Goal: Information Seeking & Learning: Learn about a topic

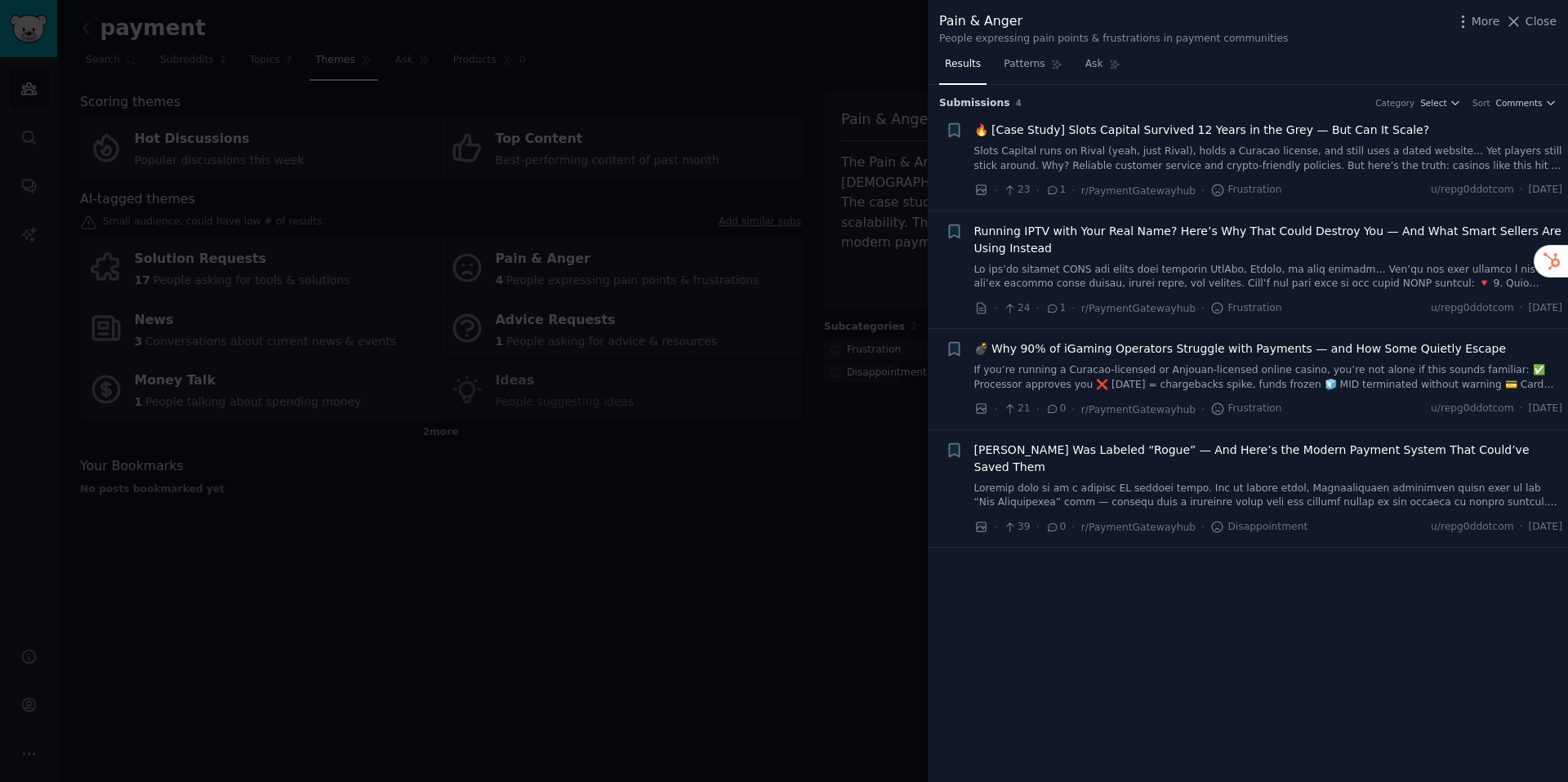
click at [422, 416] on div at bounding box center [784, 391] width 1568 height 782
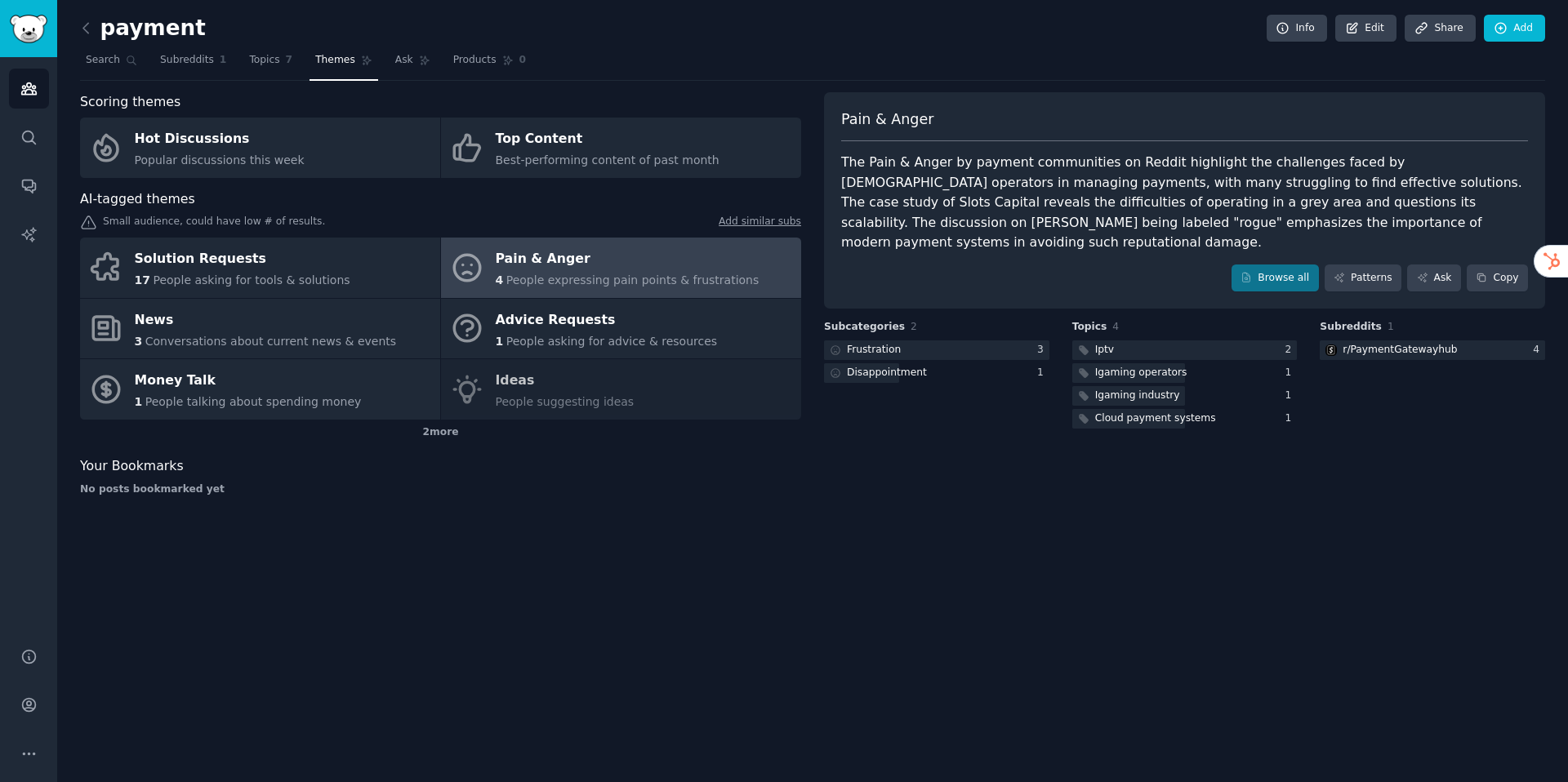
click at [552, 262] on div "Pain & Anger" at bounding box center [627, 259] width 263 height 26
click at [551, 262] on div "Pain & Anger" at bounding box center [627, 259] width 263 height 26
click at [1293, 271] on div "Pain & Anger The Pain & Anger by payment communities on Reddit highlight the ch…" at bounding box center [1184, 201] width 721 height 218
click at [1289, 264] on link "Browse all" at bounding box center [1274, 278] width 87 height 28
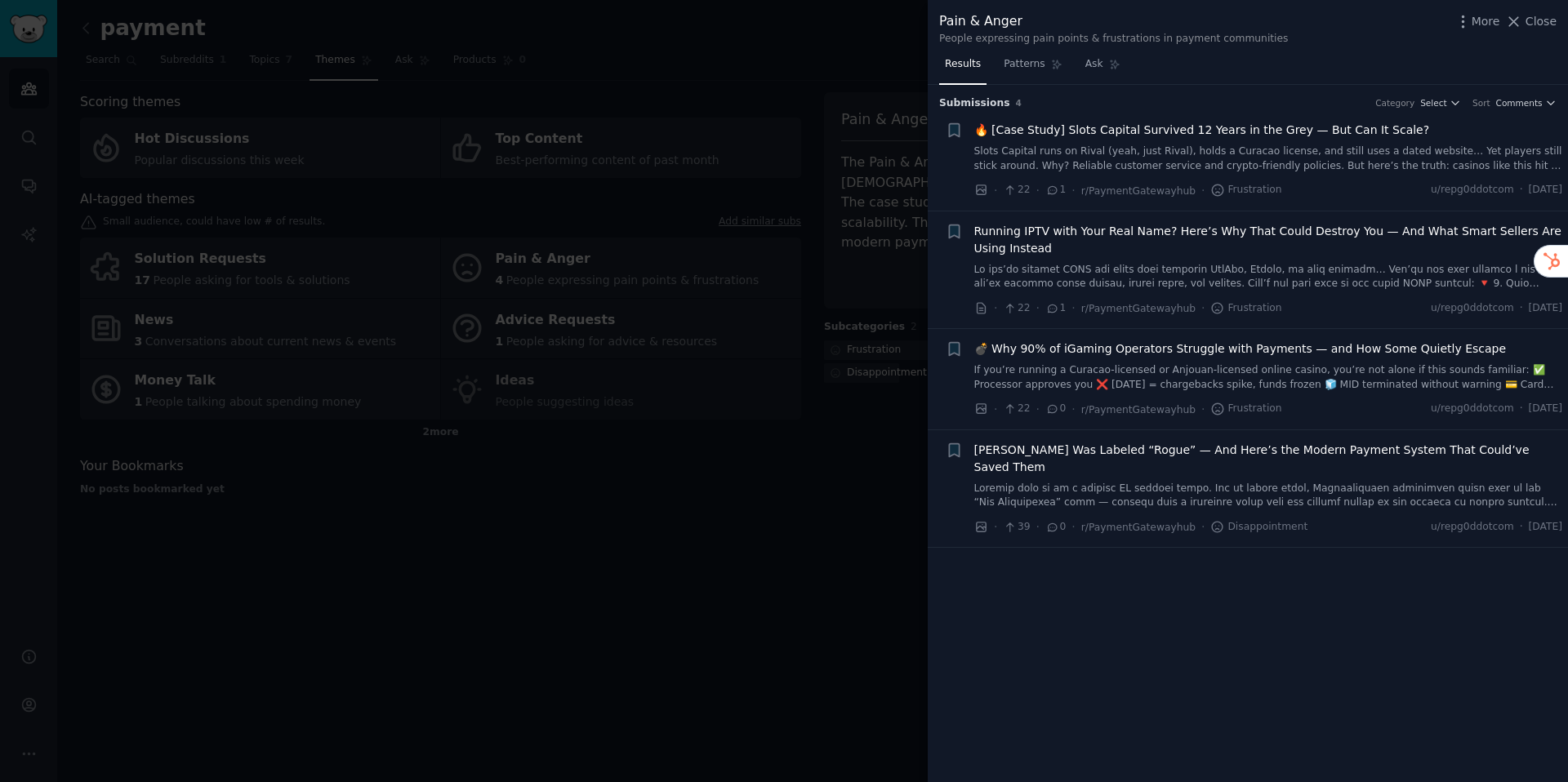
click at [707, 499] on div at bounding box center [784, 391] width 1568 height 782
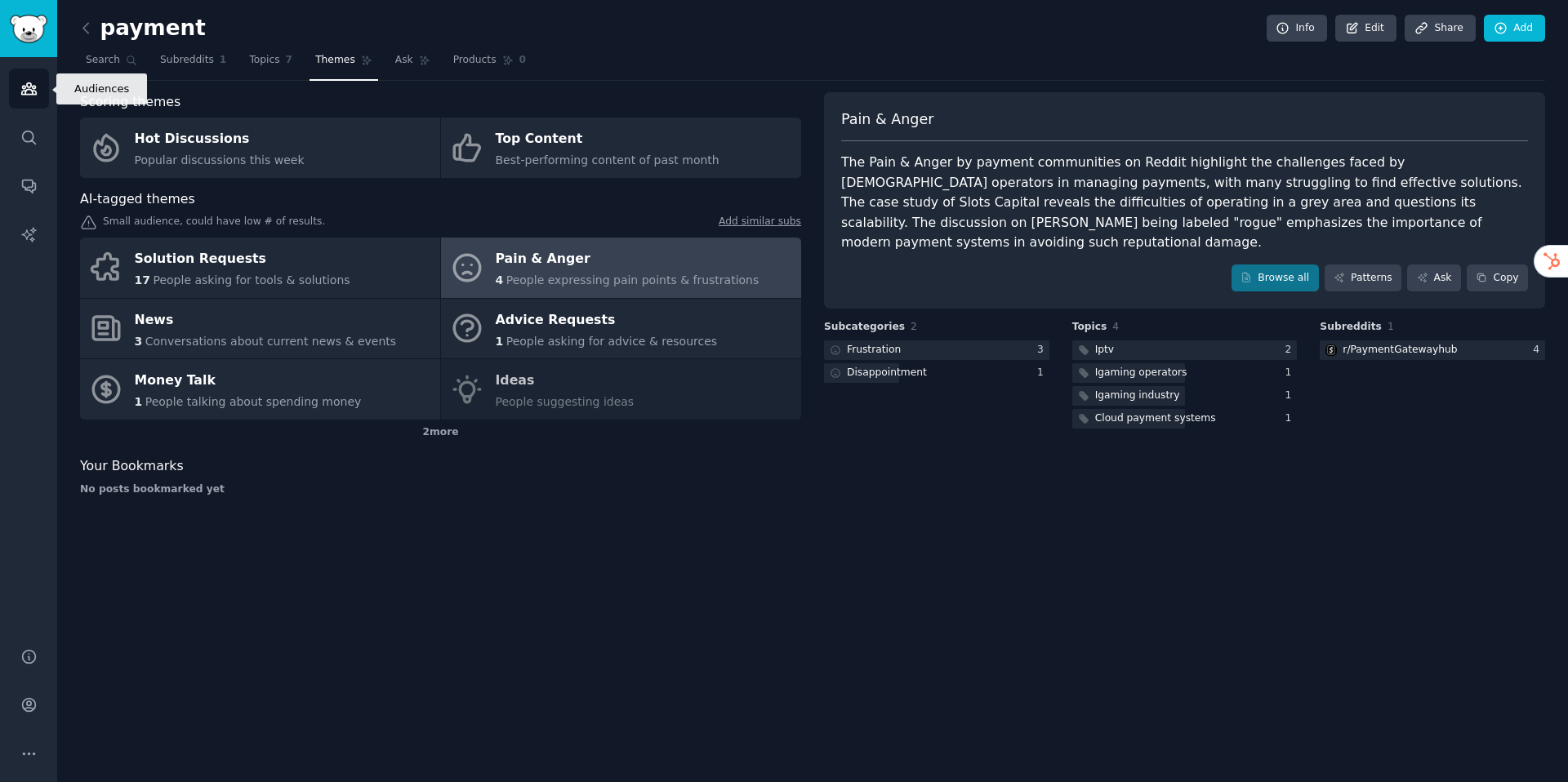
click at [24, 93] on icon "Sidebar" at bounding box center [28, 89] width 14 height 12
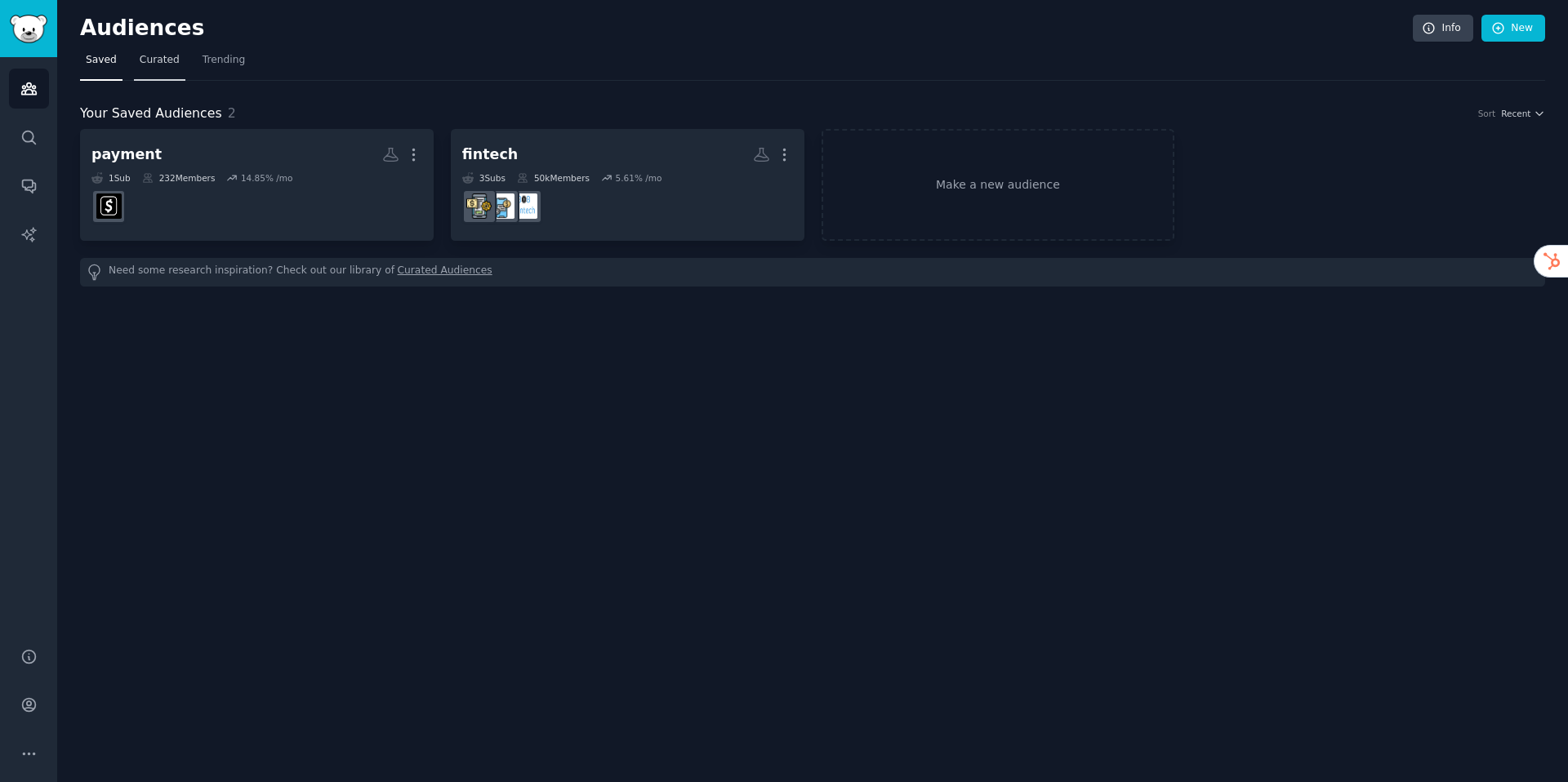
click at [169, 64] on span "Curated" at bounding box center [159, 60] width 40 height 14
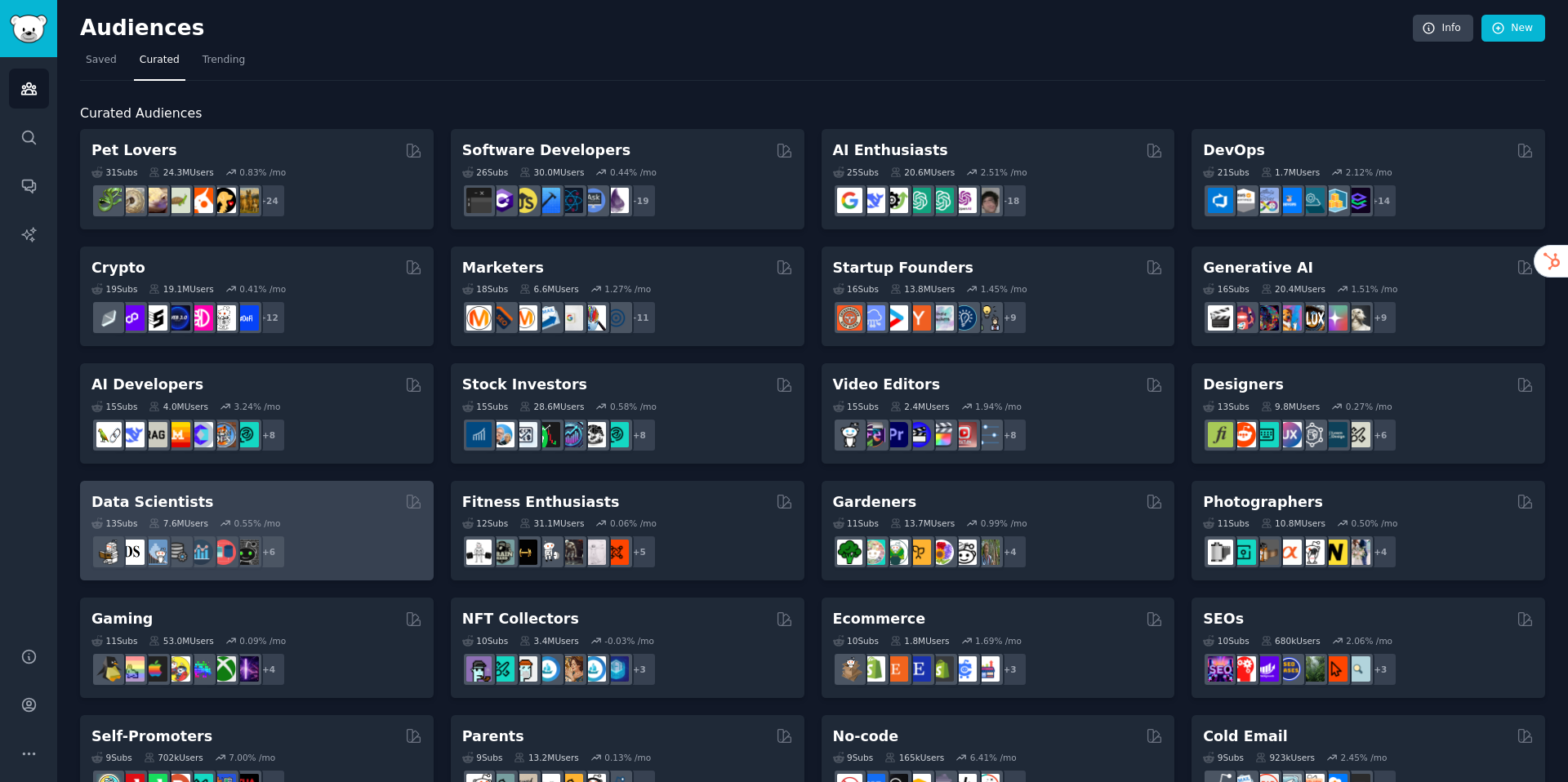
click at [353, 531] on div "13 Sub s 7.6M Users 0.55 % /mo + 6" at bounding box center [257, 541] width 331 height 58
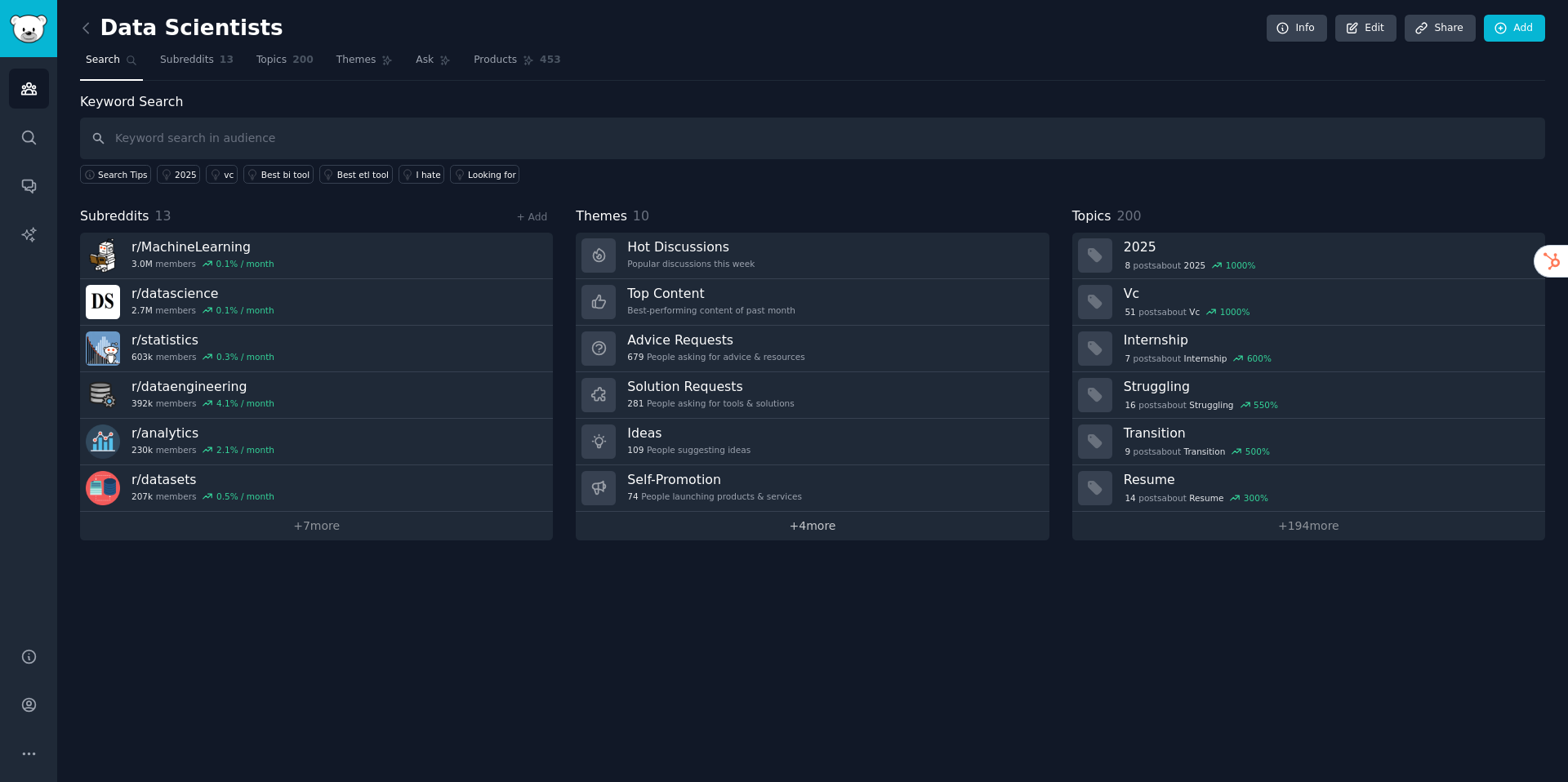
click at [729, 530] on link "+ 4 more" at bounding box center [812, 526] width 472 height 29
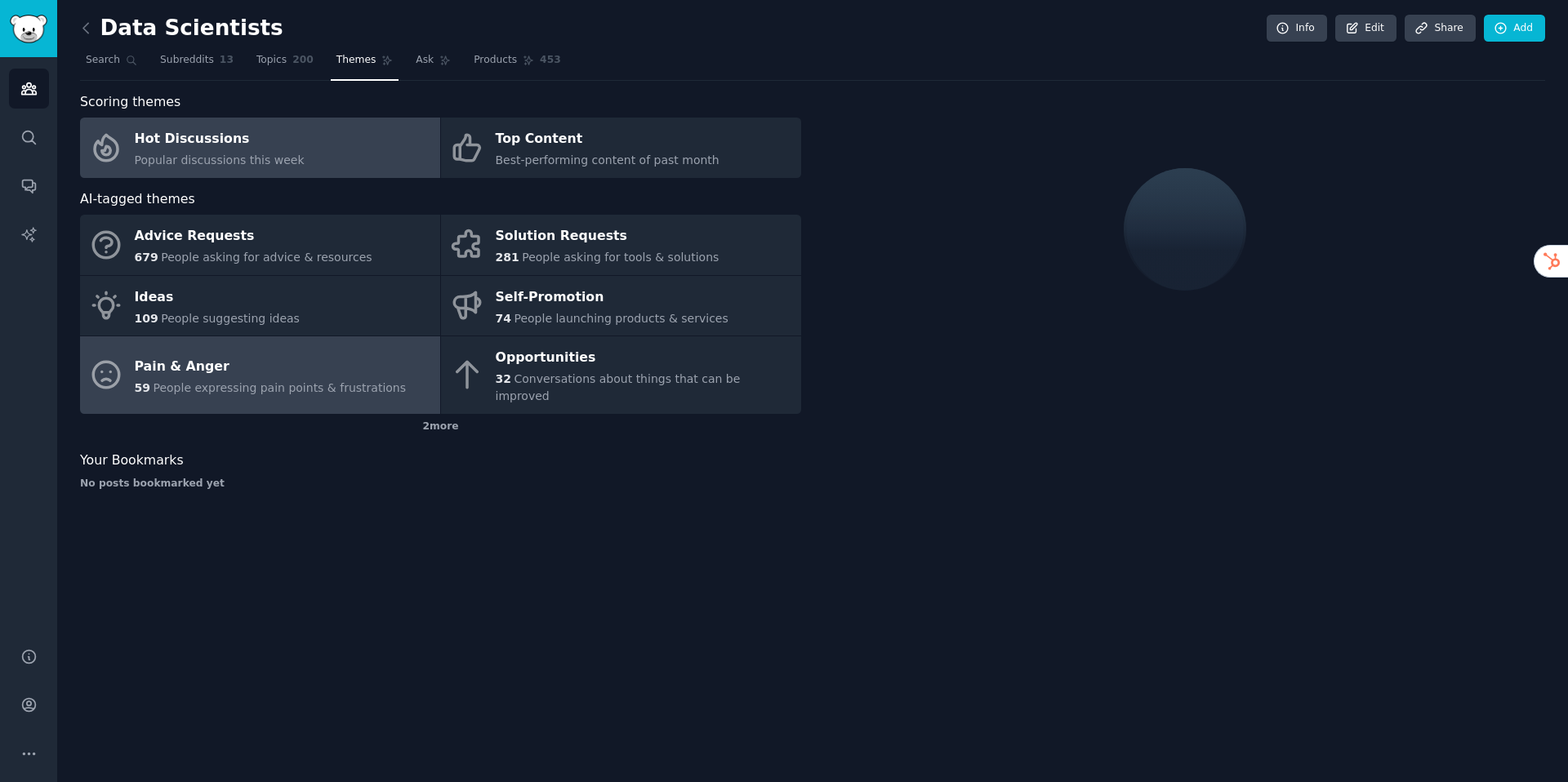
click at [290, 379] on div "59 People expressing pain points & frustrations" at bounding box center [270, 388] width 272 height 17
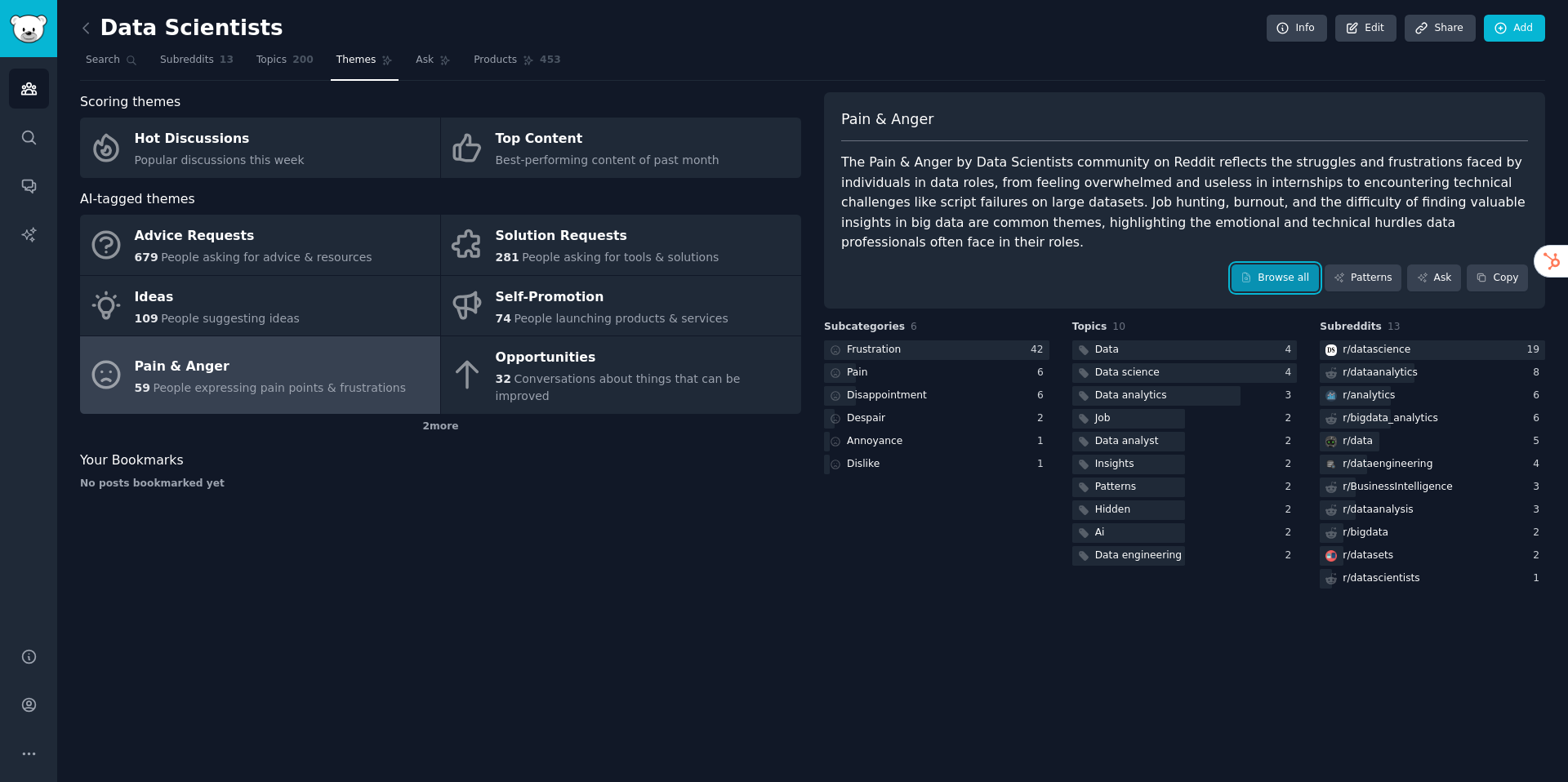
click at [1273, 264] on link "Browse all" at bounding box center [1274, 278] width 87 height 28
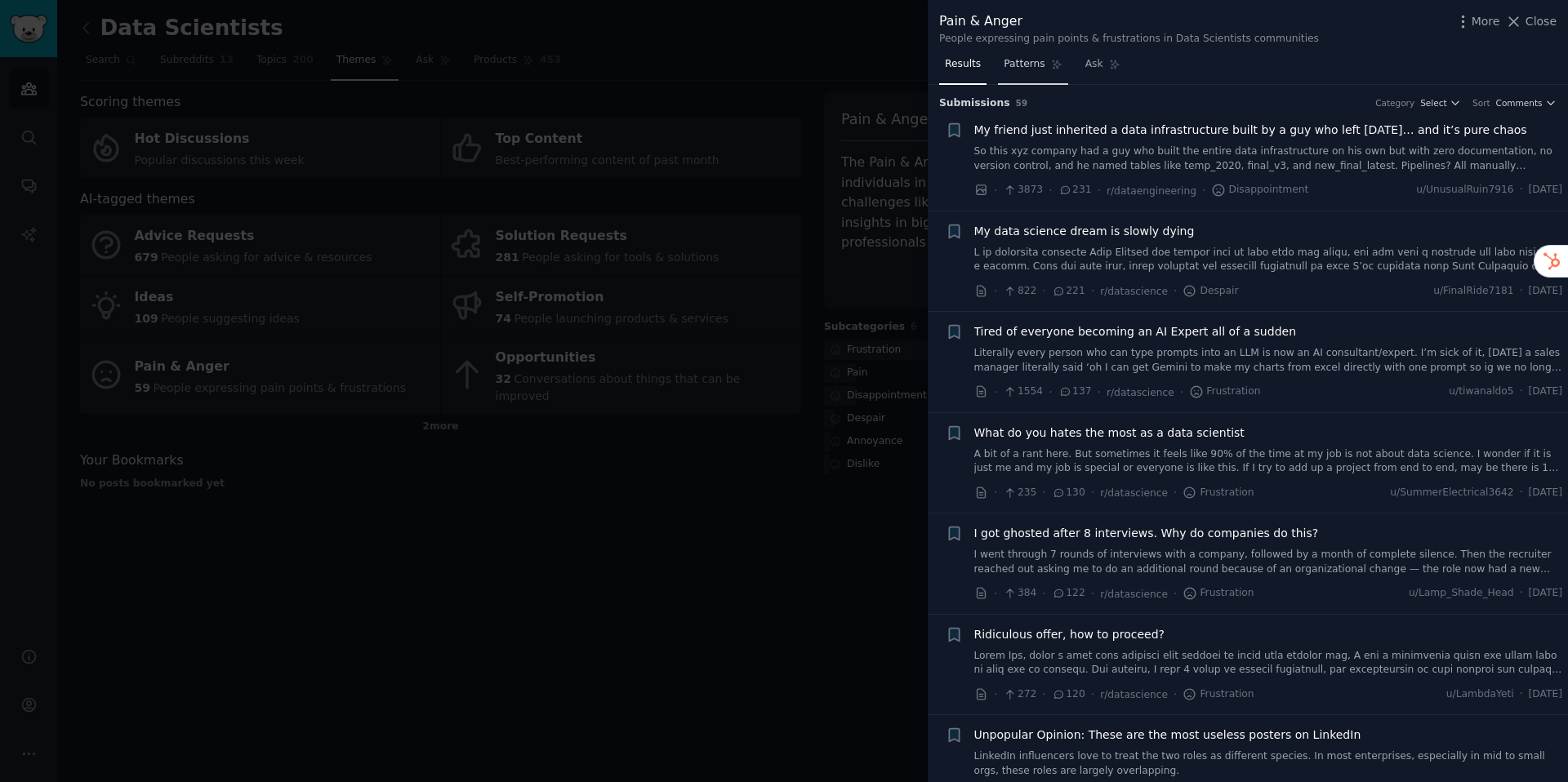
click at [1020, 58] on span "Patterns" at bounding box center [1024, 64] width 41 height 14
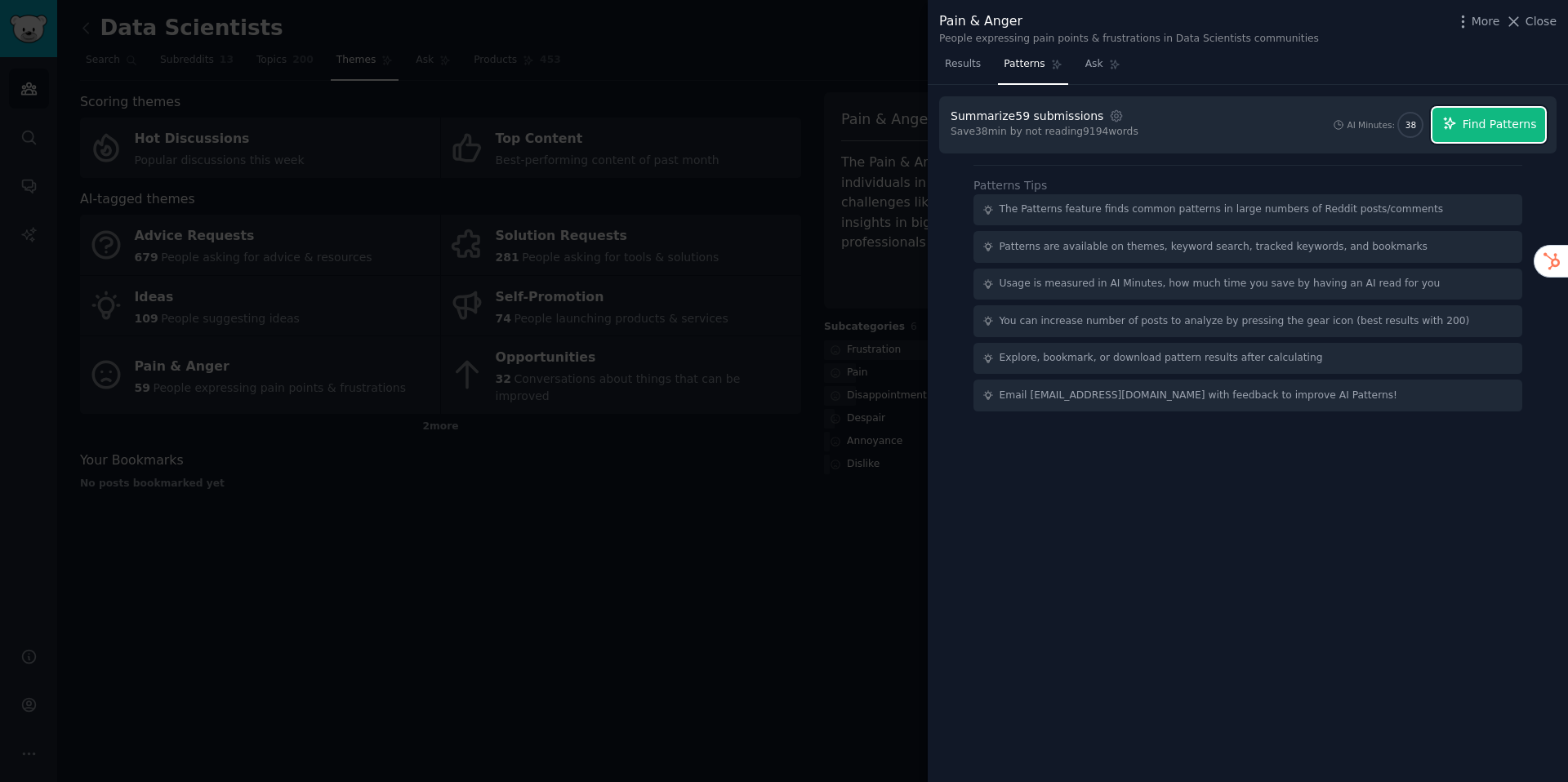
click at [1494, 126] on span "Find Patterns" at bounding box center [1499, 124] width 75 height 17
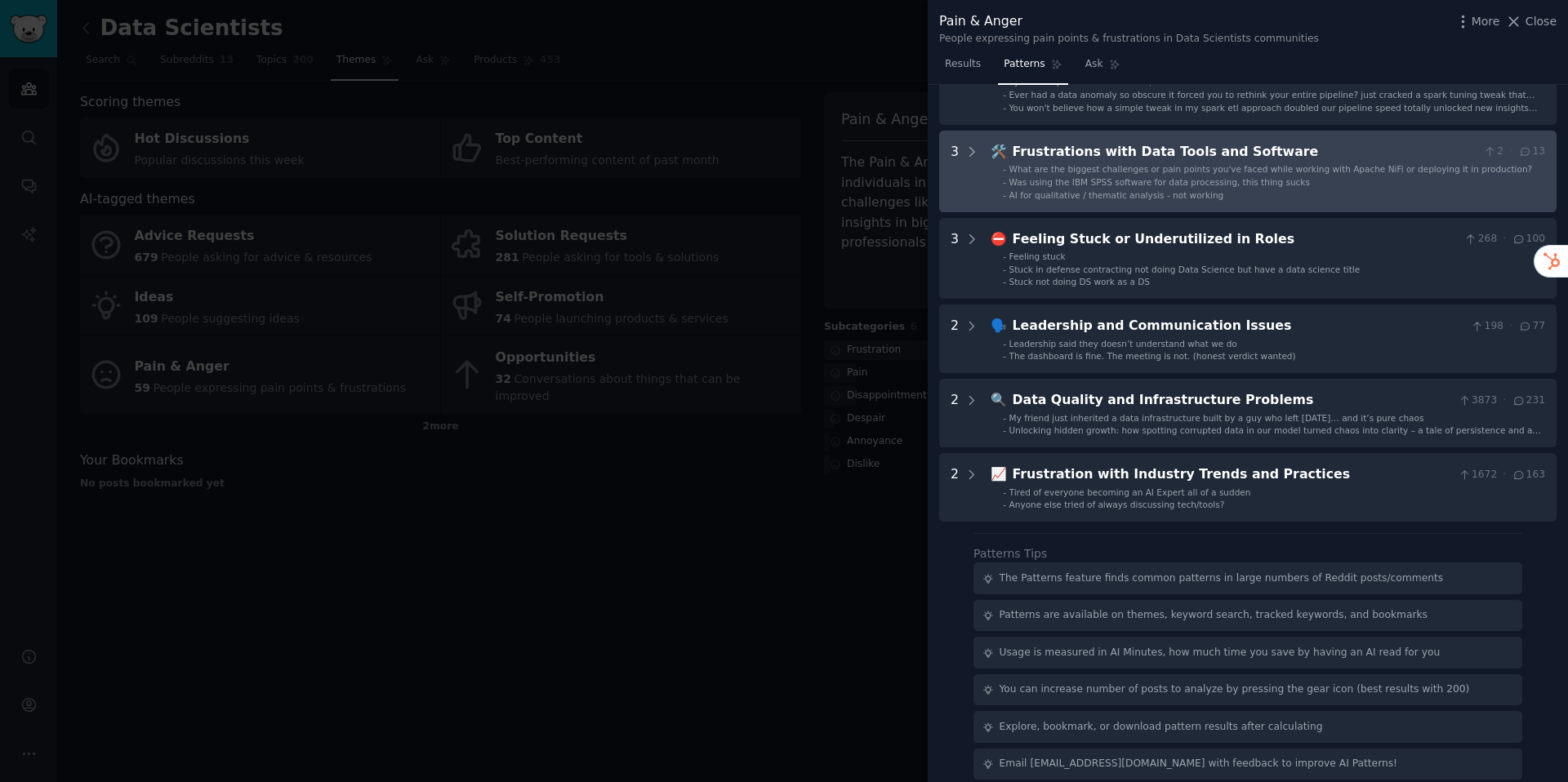
scroll to position [305, 0]
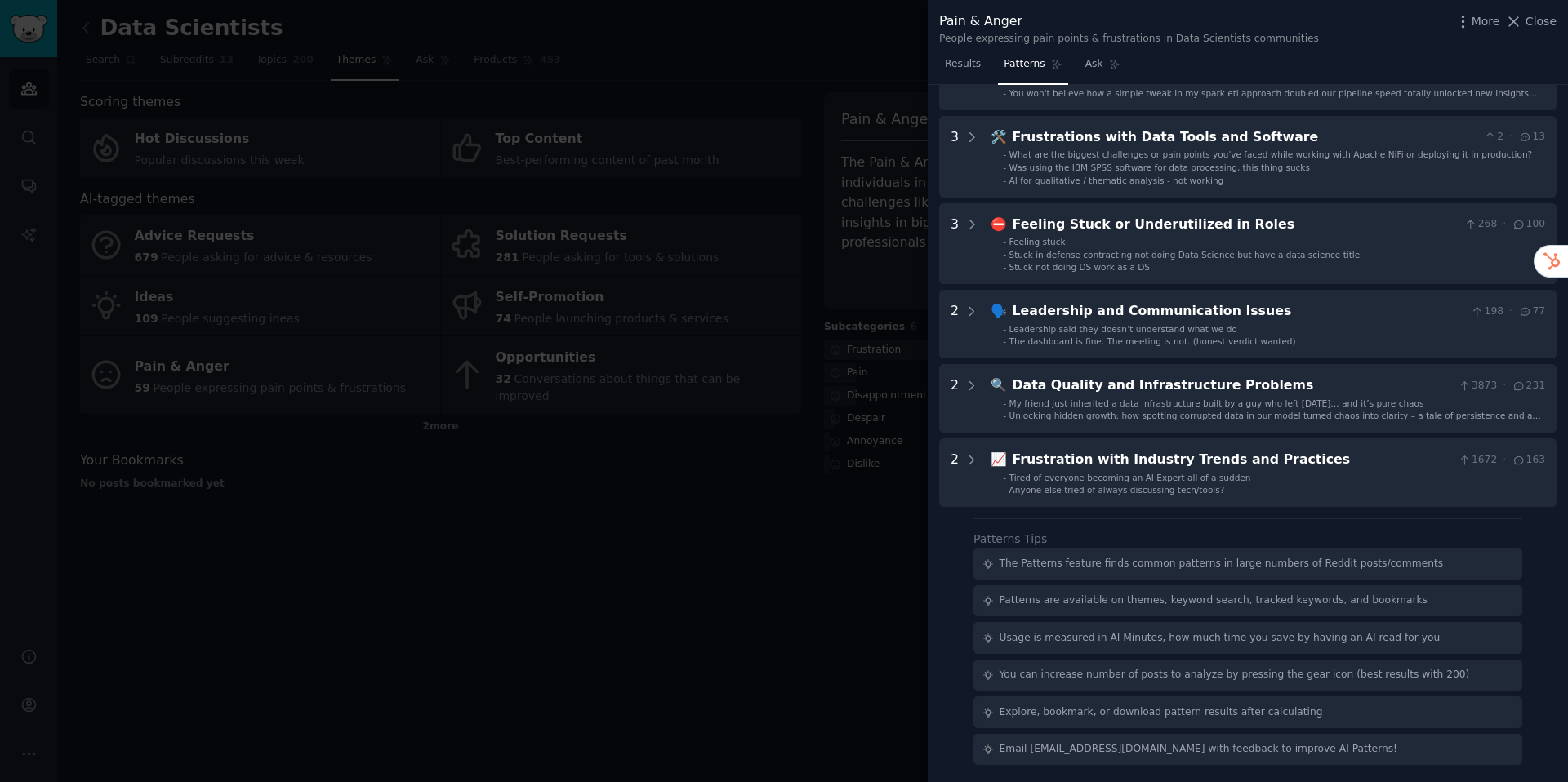
click at [482, 592] on div at bounding box center [784, 391] width 1568 height 782
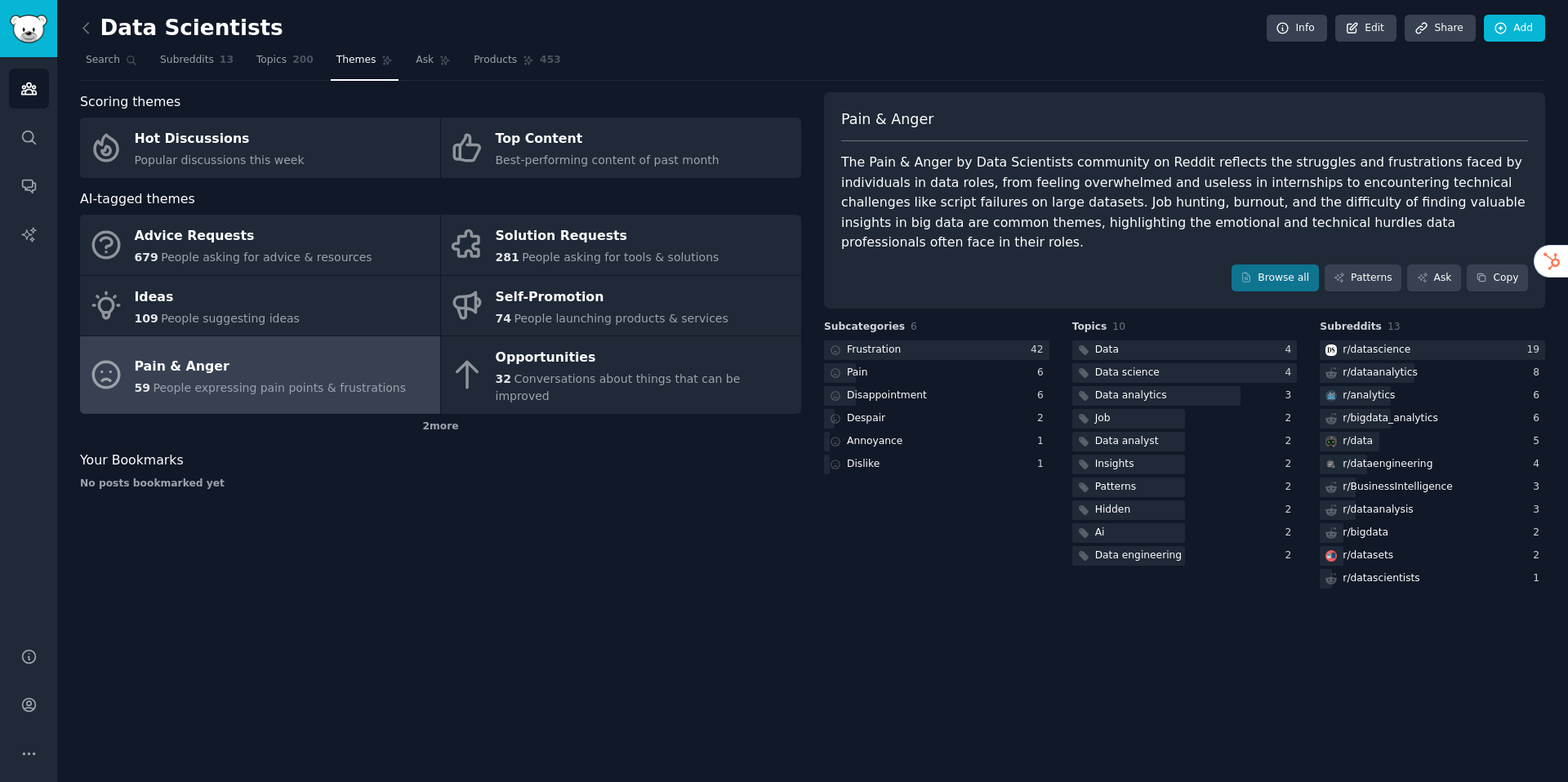
click at [91, 36] on link at bounding box center [91, 28] width 20 height 26
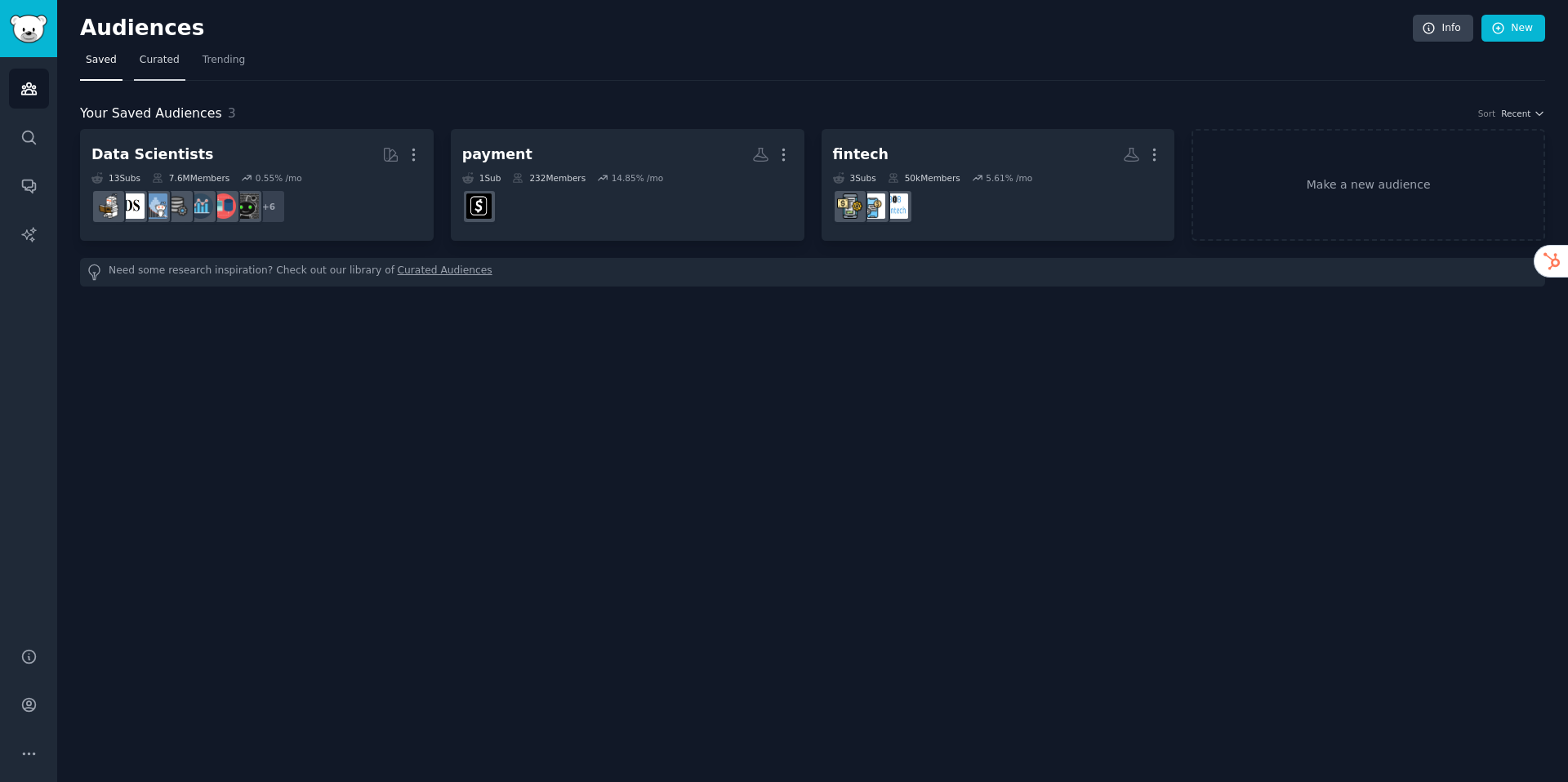
click at [162, 56] on span "Curated" at bounding box center [159, 60] width 40 height 14
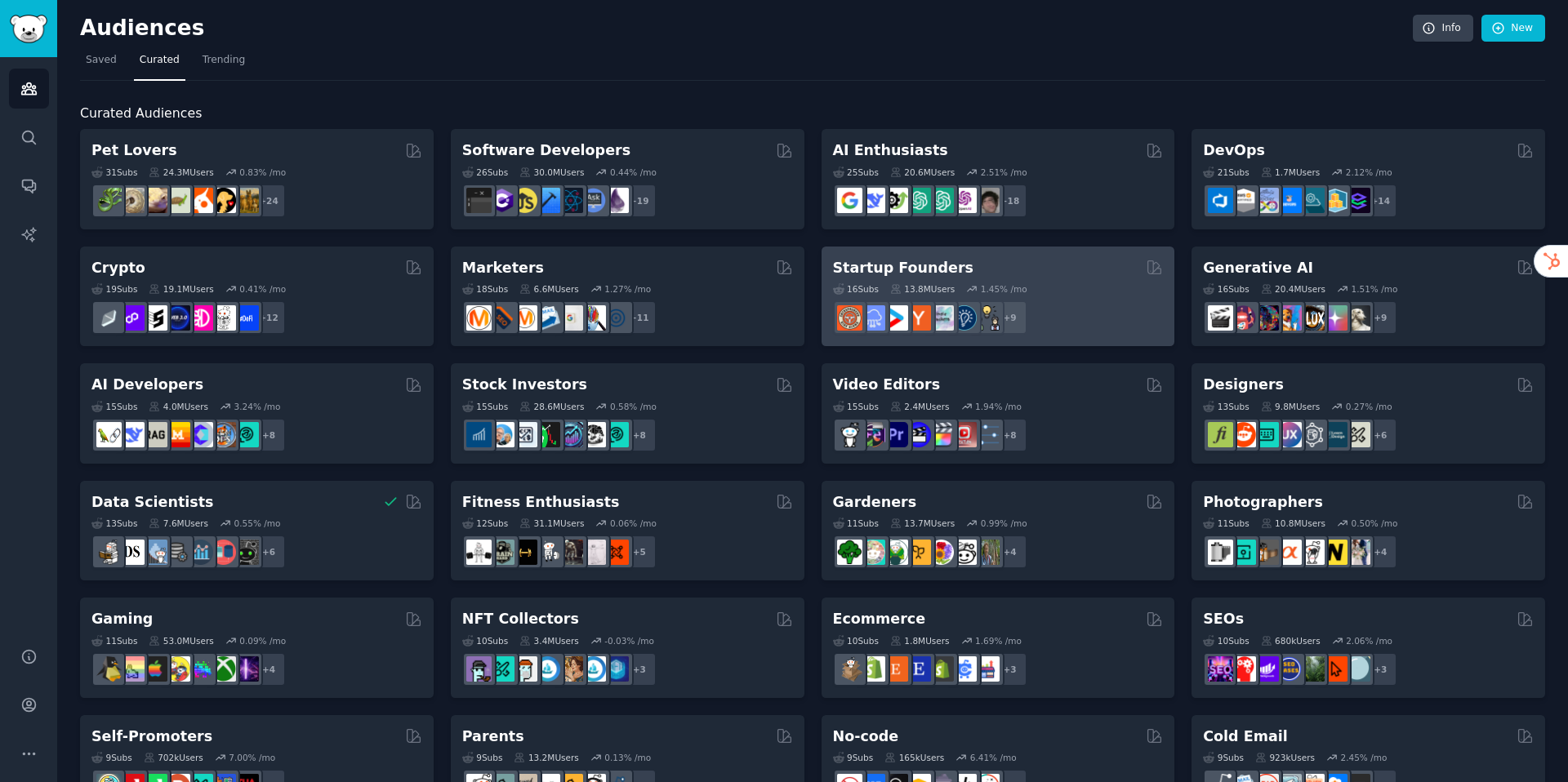
click at [983, 281] on div "16 Sub s 13.8M Users 1.45 % /mo r/EntrepreneurRideAlong + 9" at bounding box center [998, 306] width 331 height 58
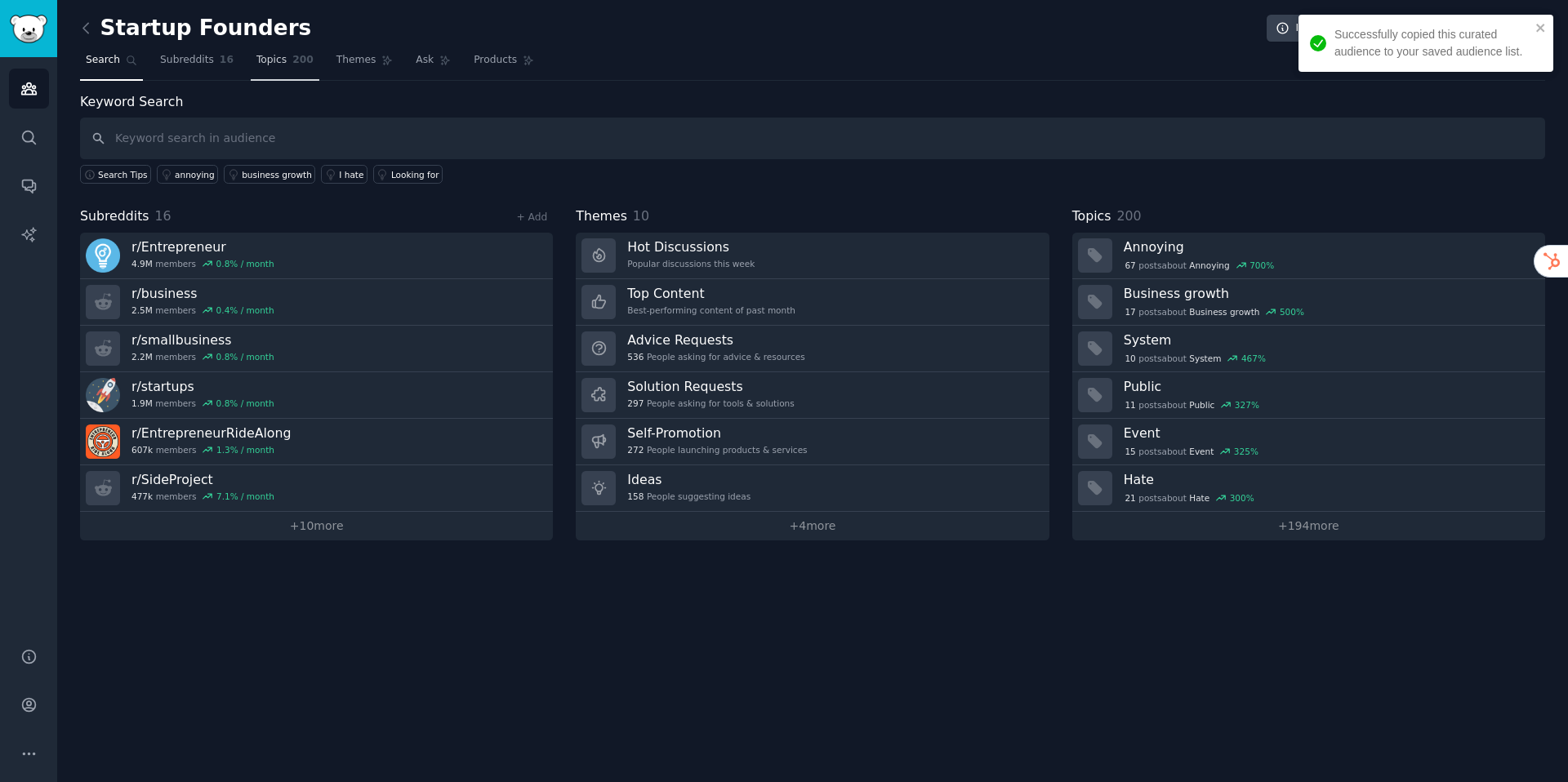
click at [265, 63] on span "Topics" at bounding box center [272, 60] width 30 height 14
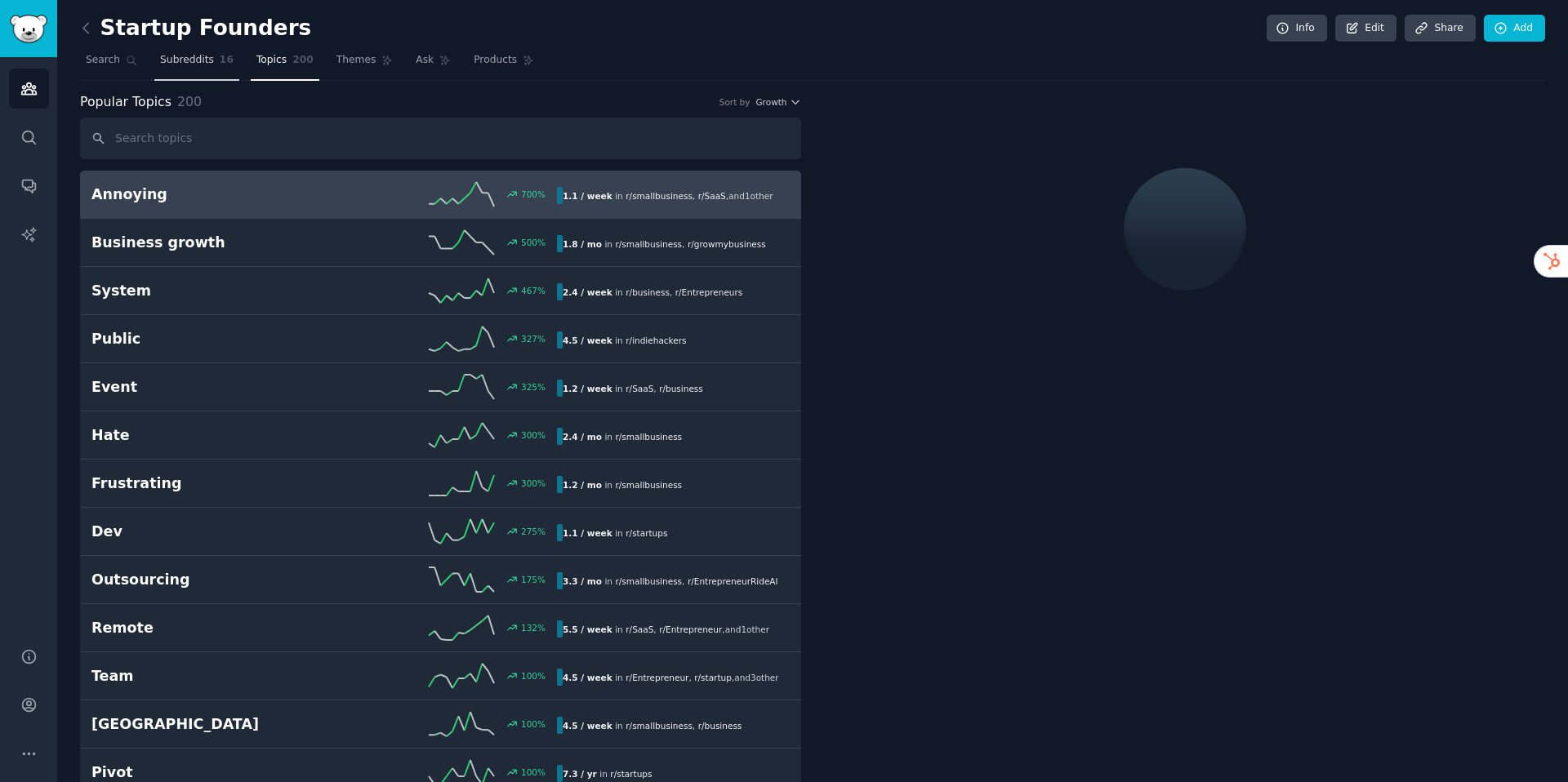
click at [220, 59] on span "16" at bounding box center [226, 60] width 14 height 14
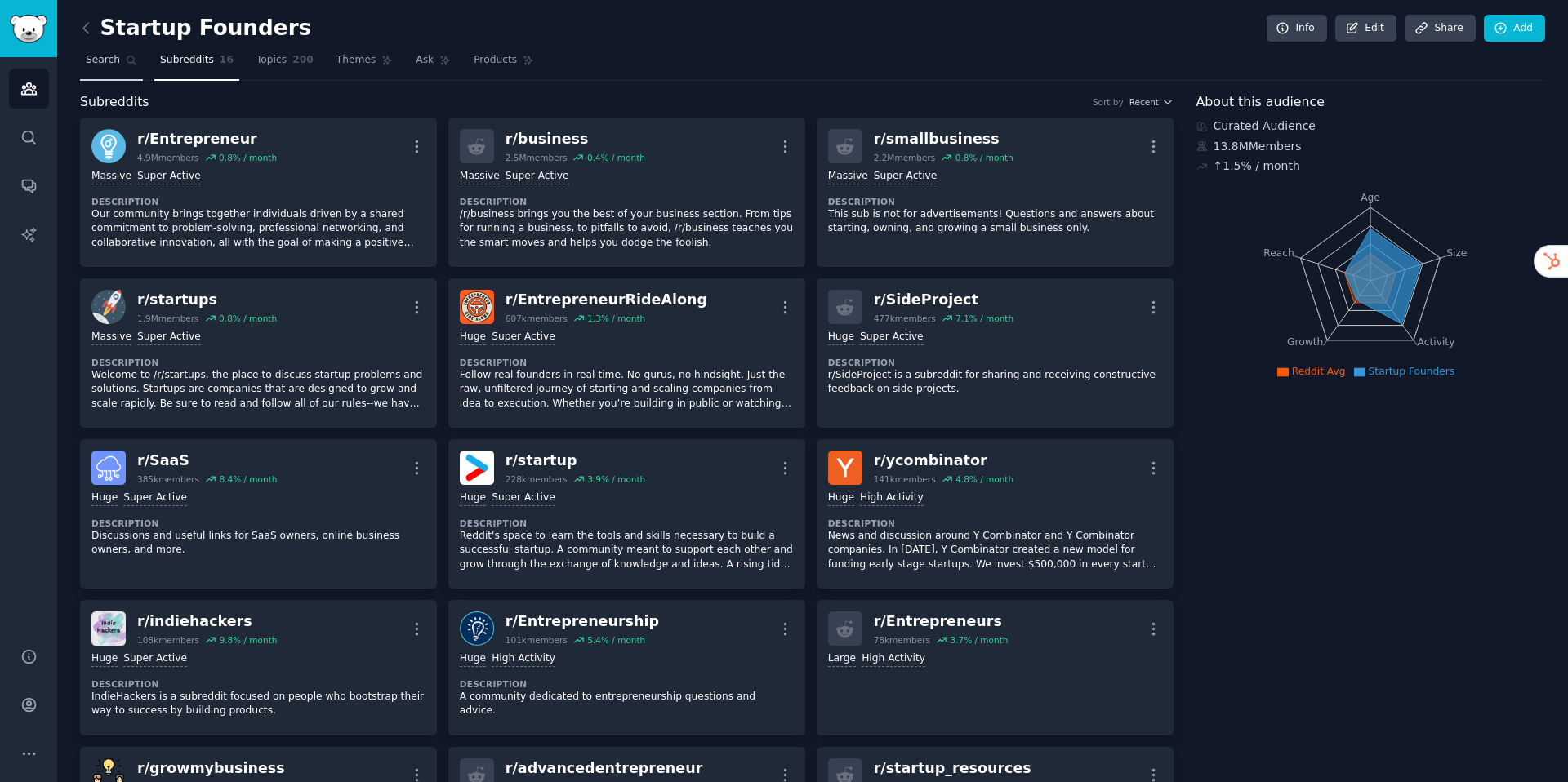
click at [119, 63] on span "Search" at bounding box center [102, 60] width 35 height 14
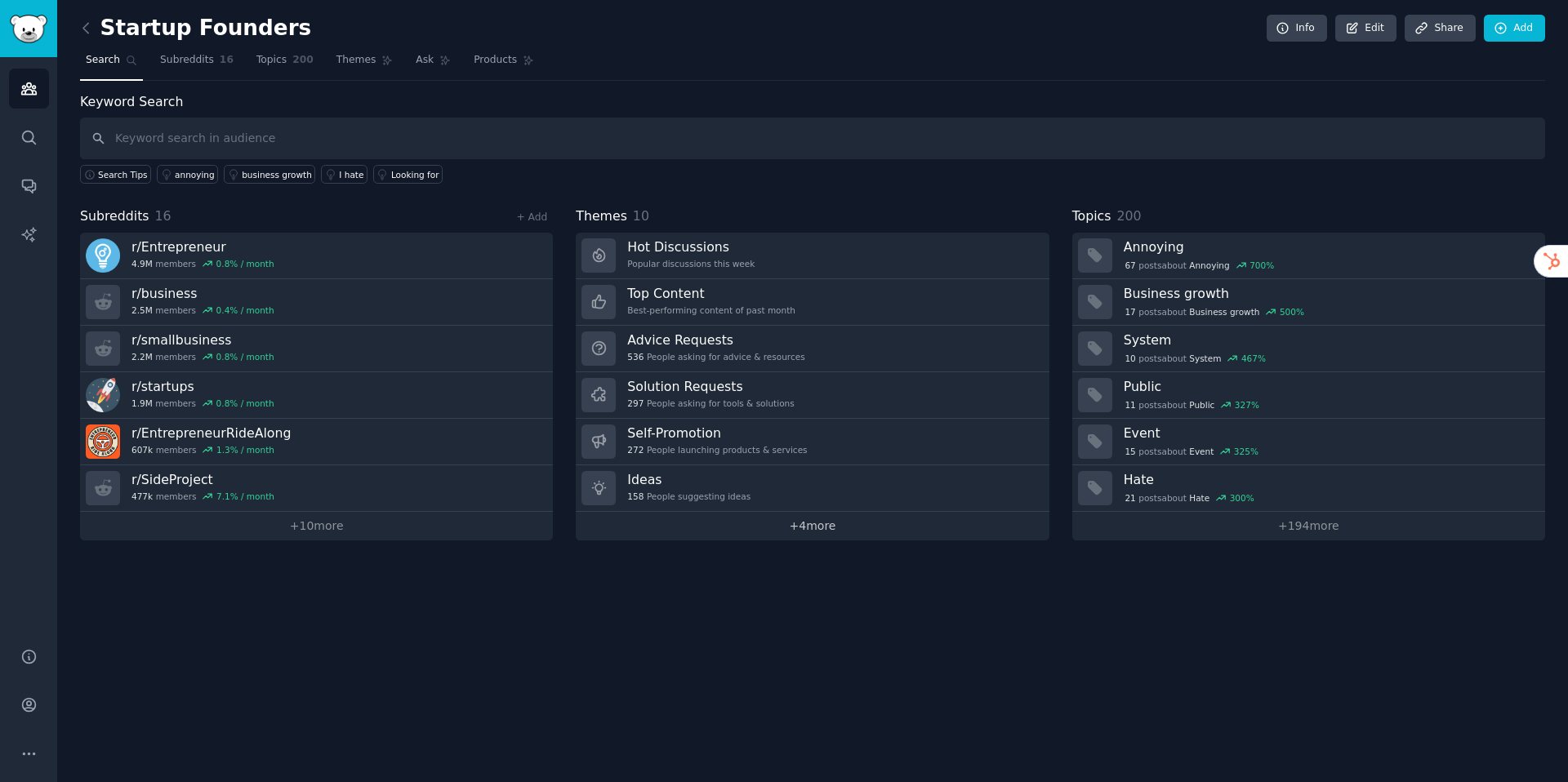
click at [803, 532] on link "+ 4 more" at bounding box center [812, 526] width 472 height 29
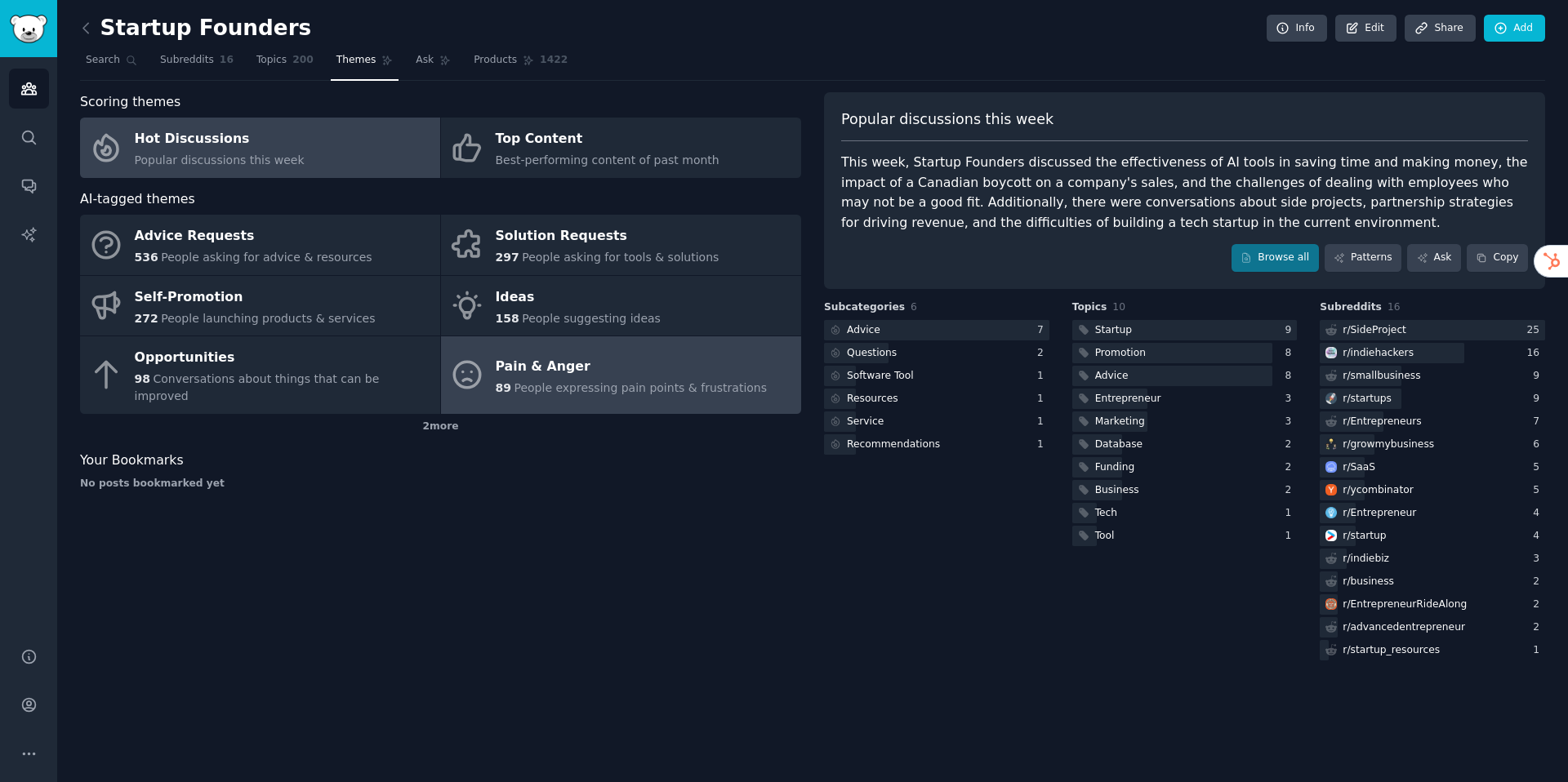
click at [673, 381] on span "People expressing pain points & frustrations" at bounding box center [640, 387] width 253 height 13
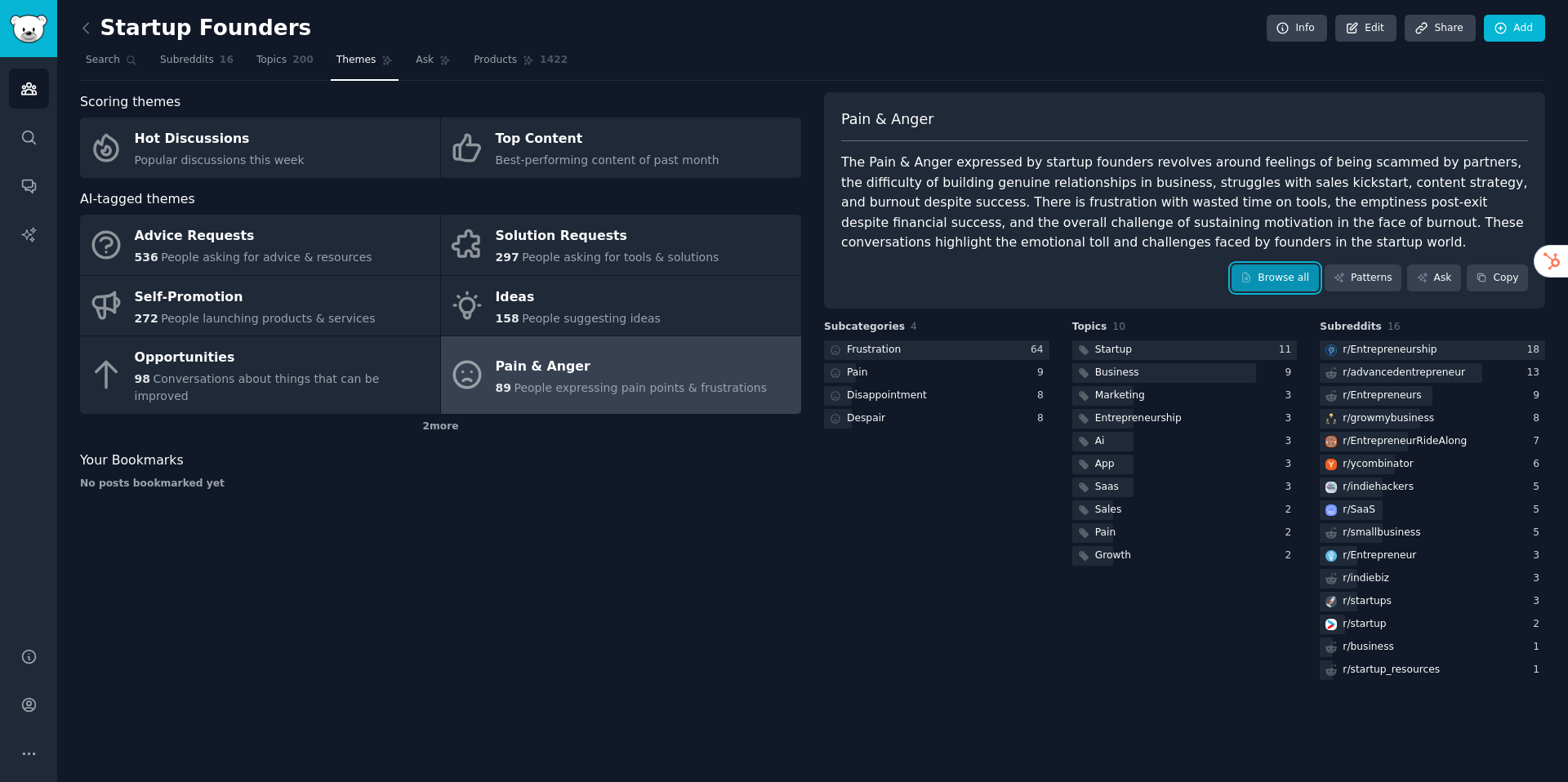
click at [1251, 283] on icon at bounding box center [1246, 278] width 12 height 12
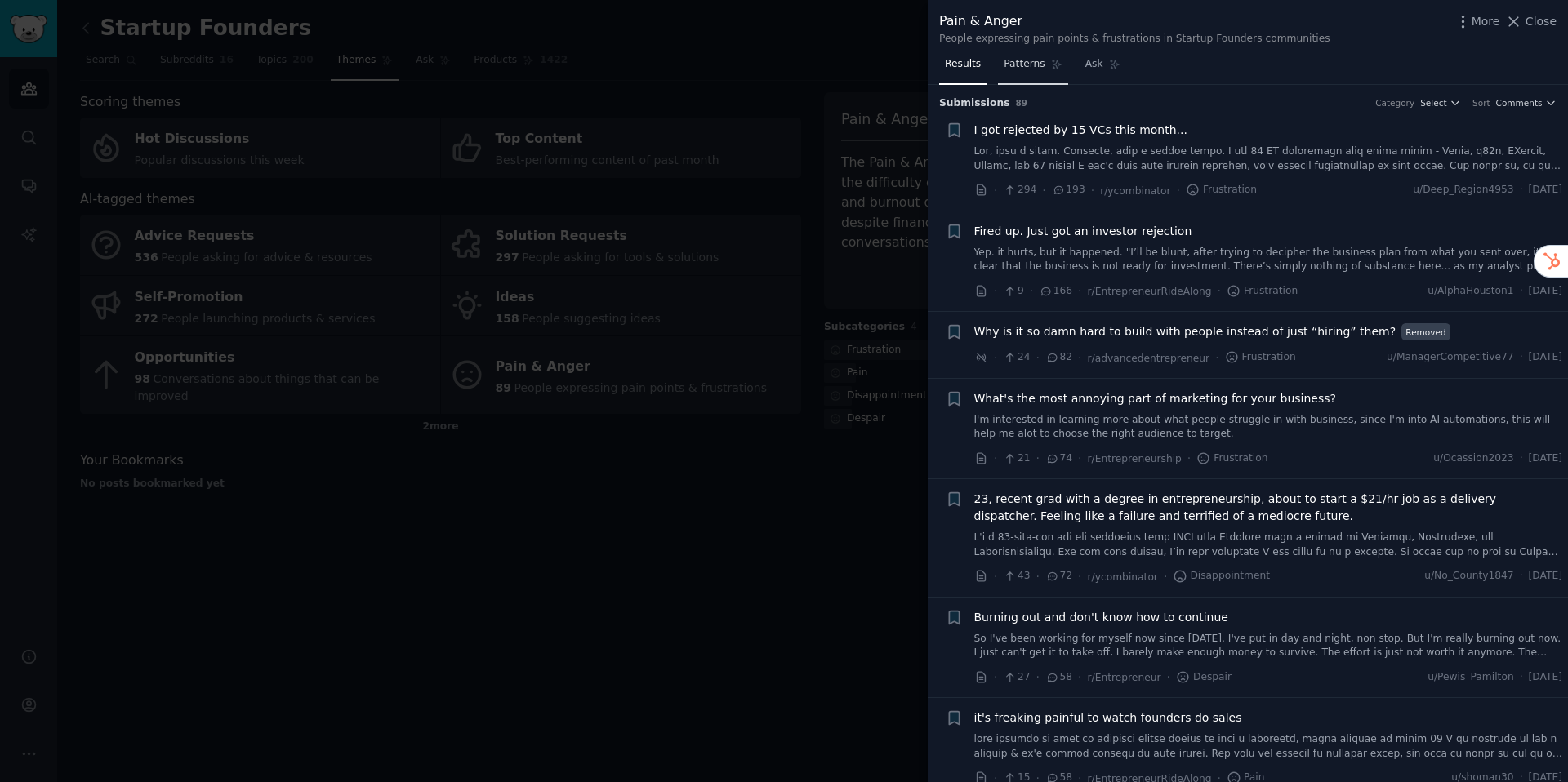
click at [1018, 63] on span "Patterns" at bounding box center [1024, 64] width 41 height 14
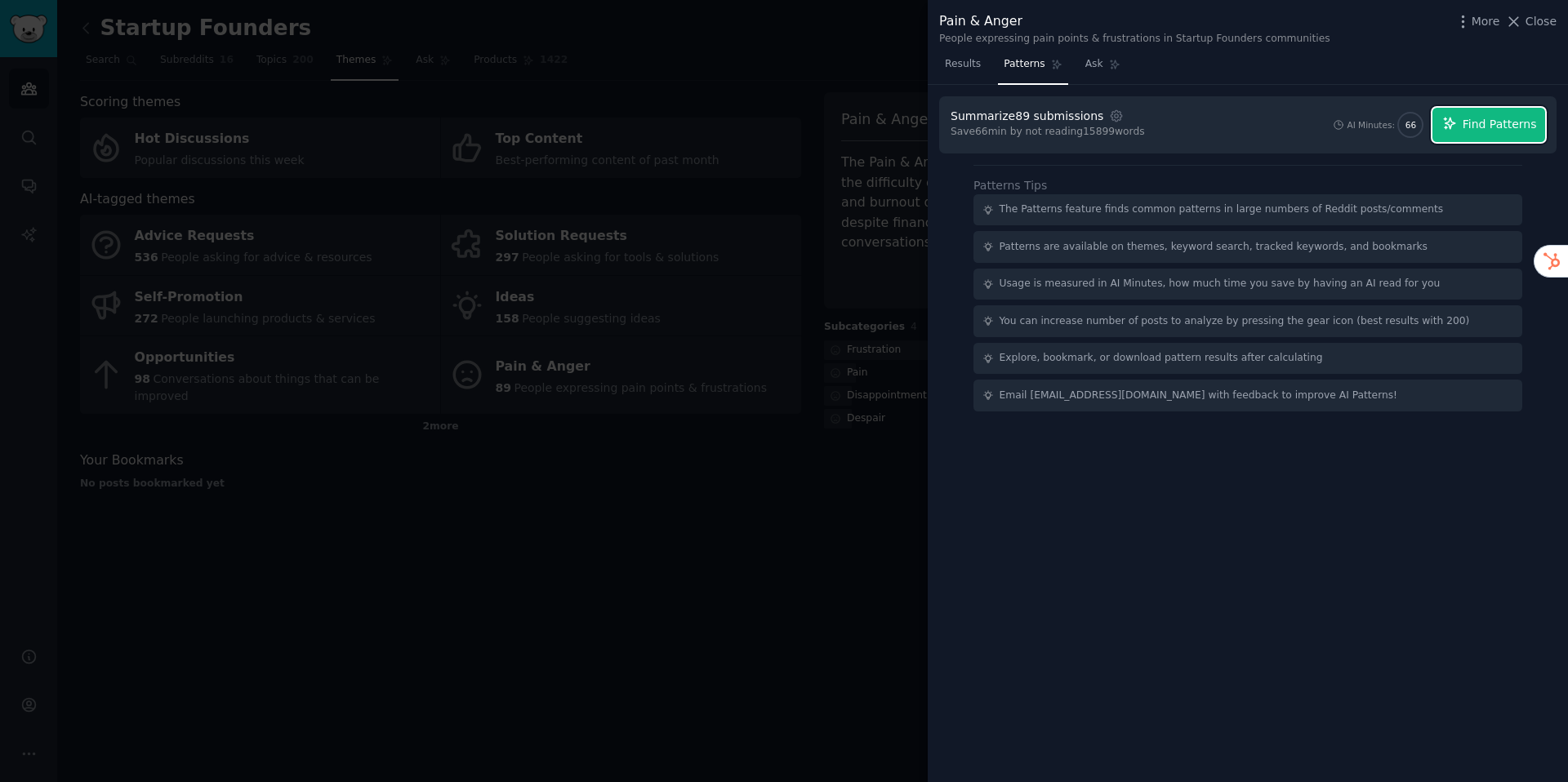
click at [1479, 121] on span "Find Patterns" at bounding box center [1499, 124] width 75 height 17
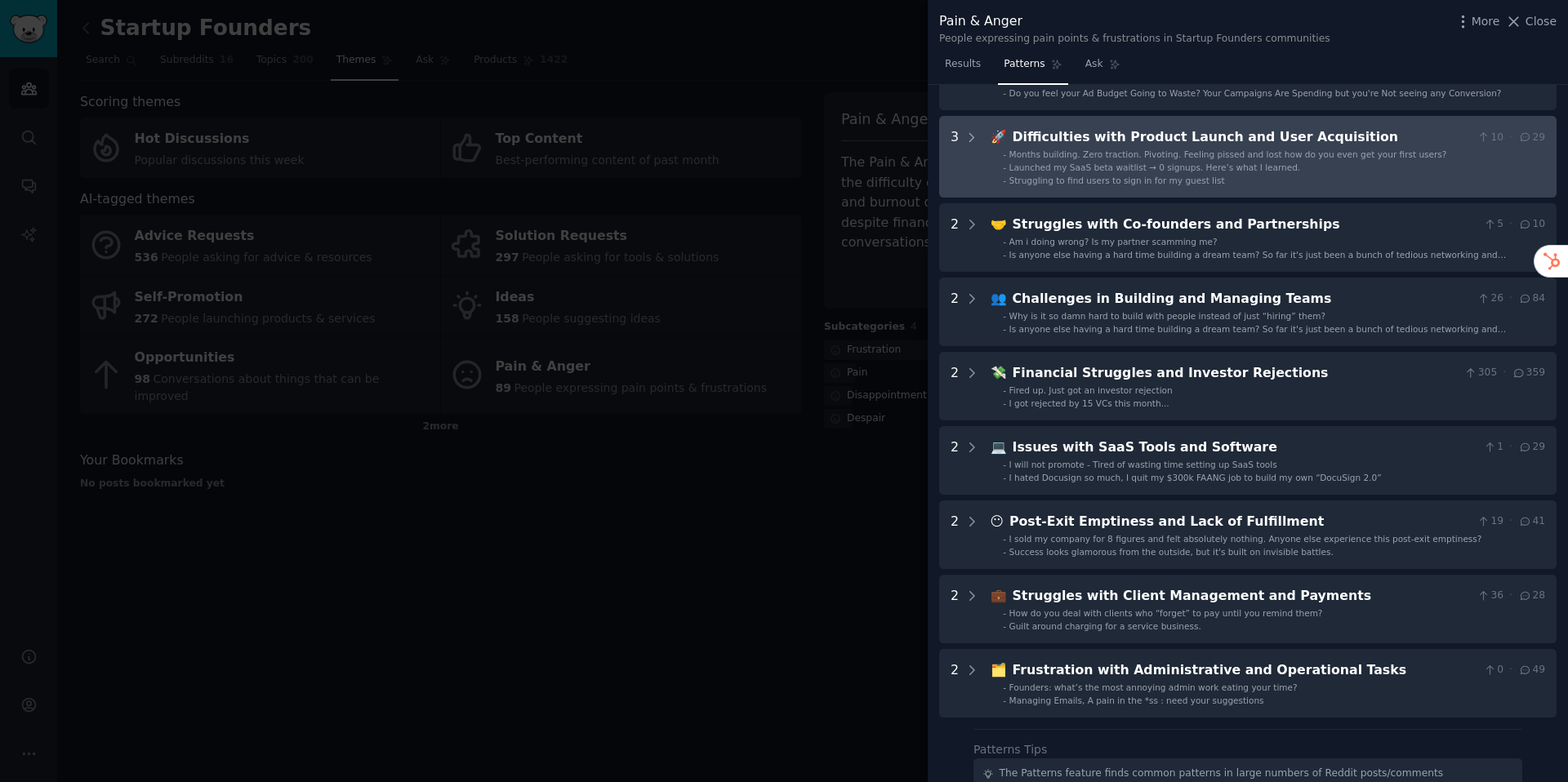
scroll to position [227, 0]
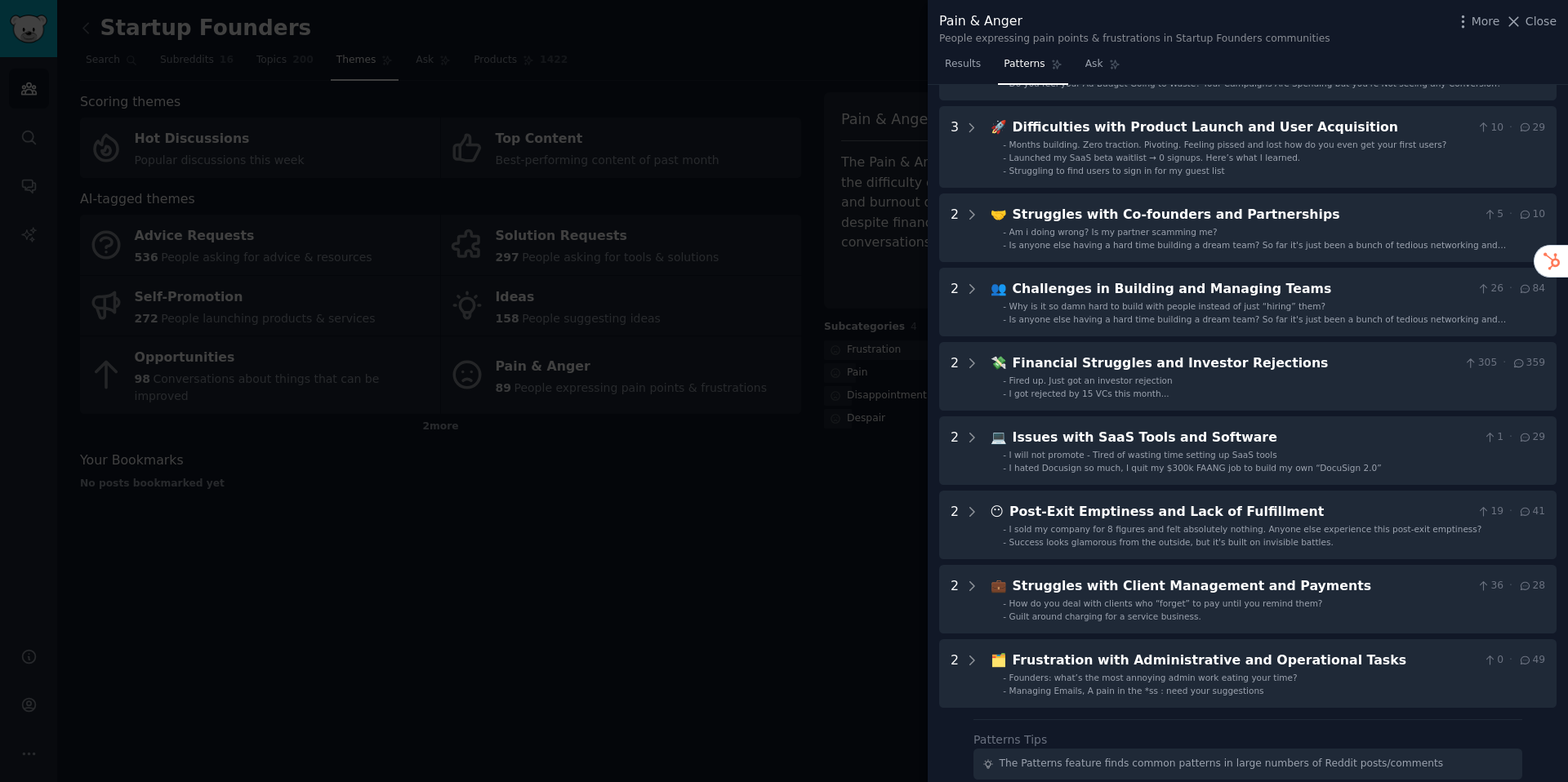
click at [456, 477] on div at bounding box center [784, 391] width 1568 height 782
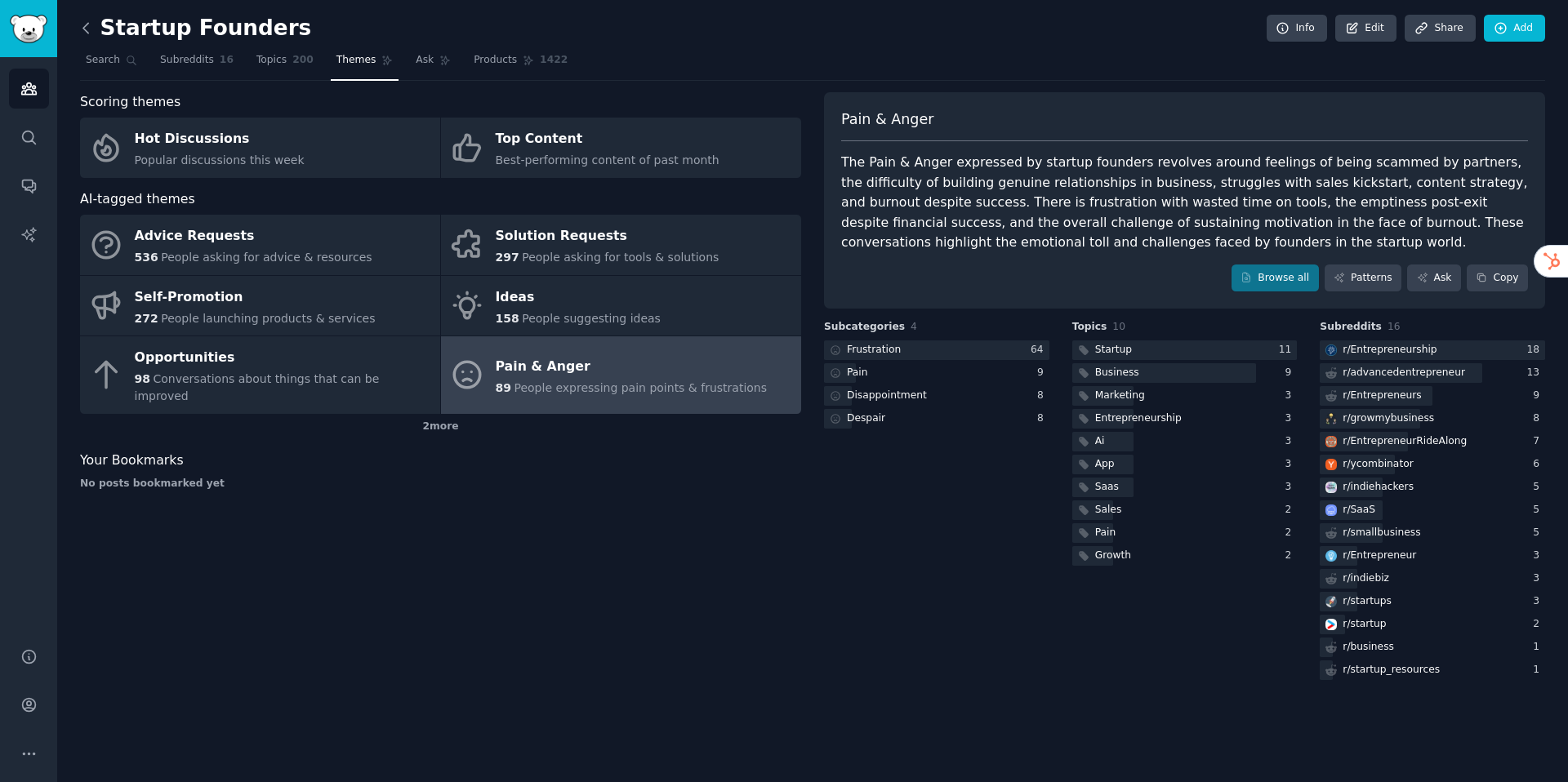
click at [87, 25] on icon at bounding box center [86, 28] width 17 height 17
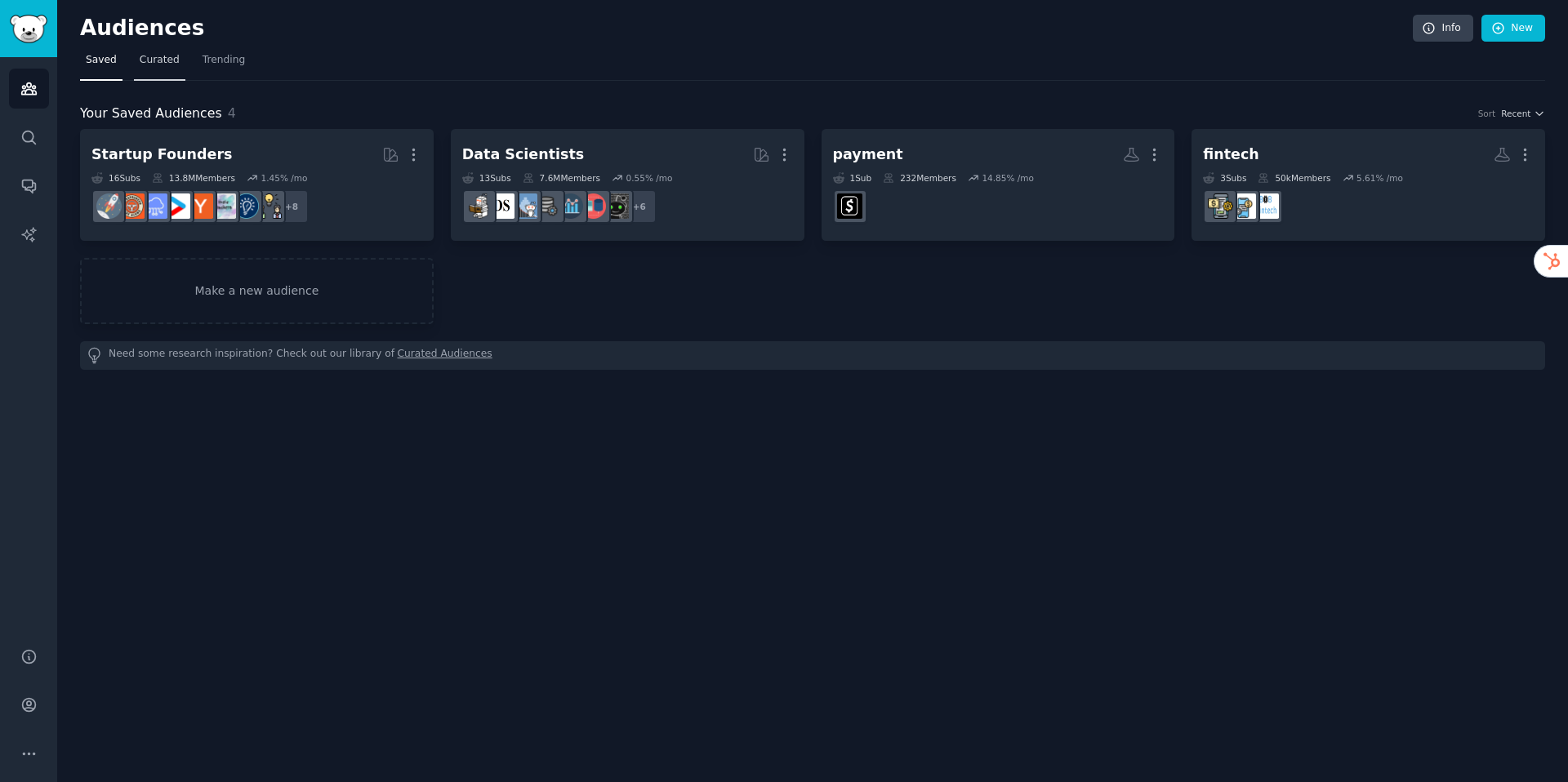
click at [166, 74] on link "Curated" at bounding box center [159, 64] width 52 height 34
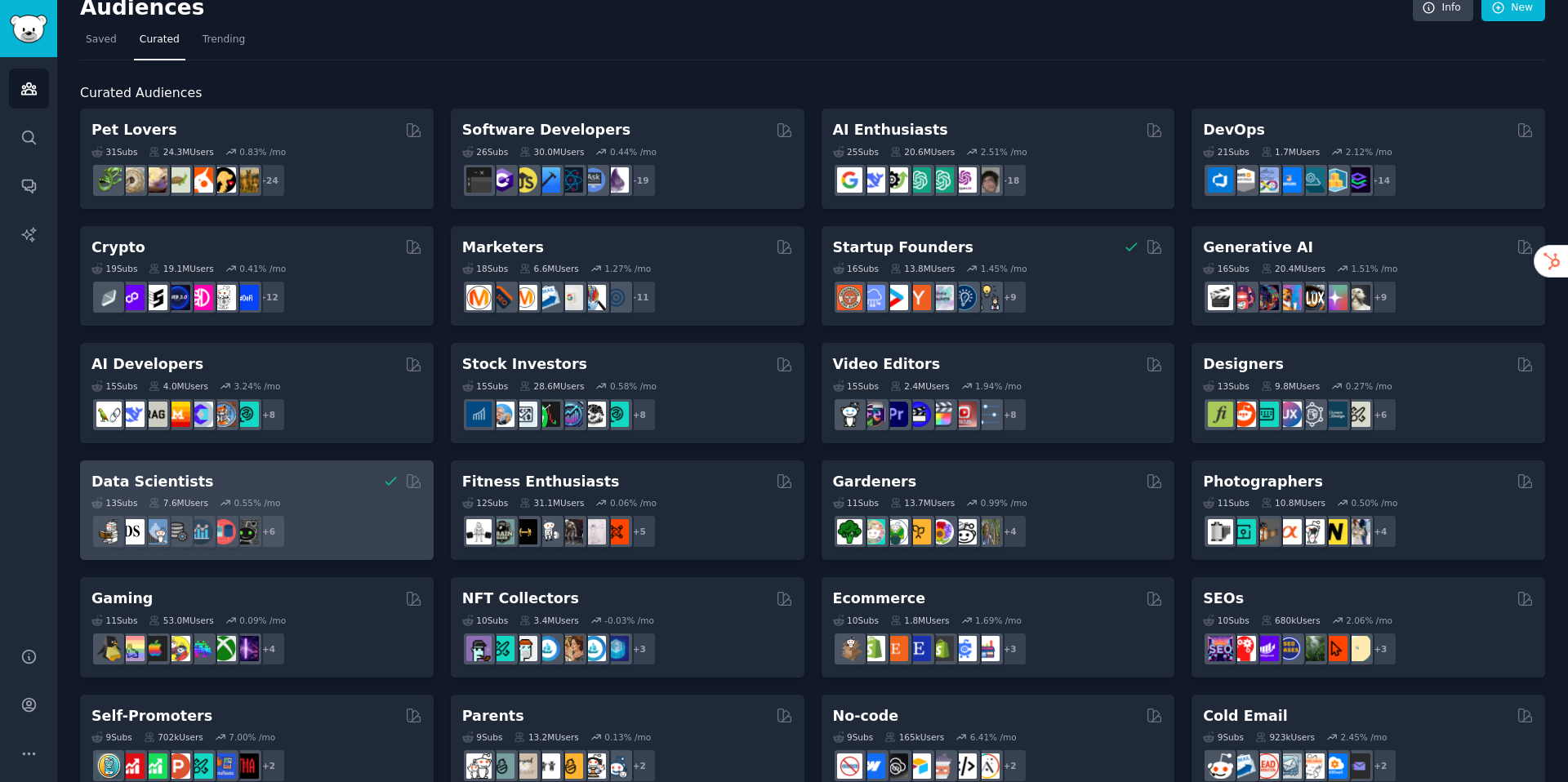
scroll to position [26, 0]
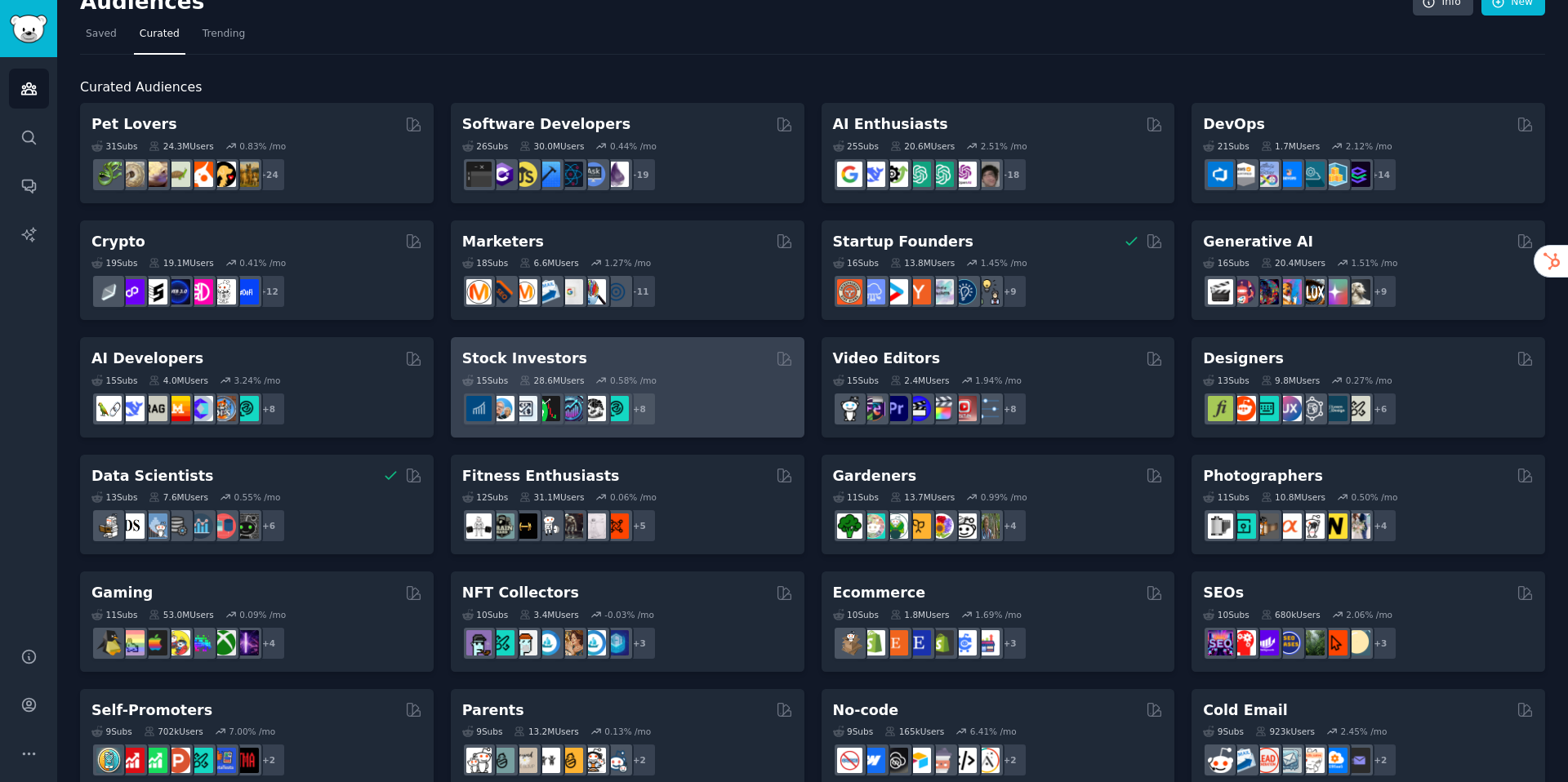
click at [662, 352] on div "Stock Investors" at bounding box center [627, 359] width 331 height 20
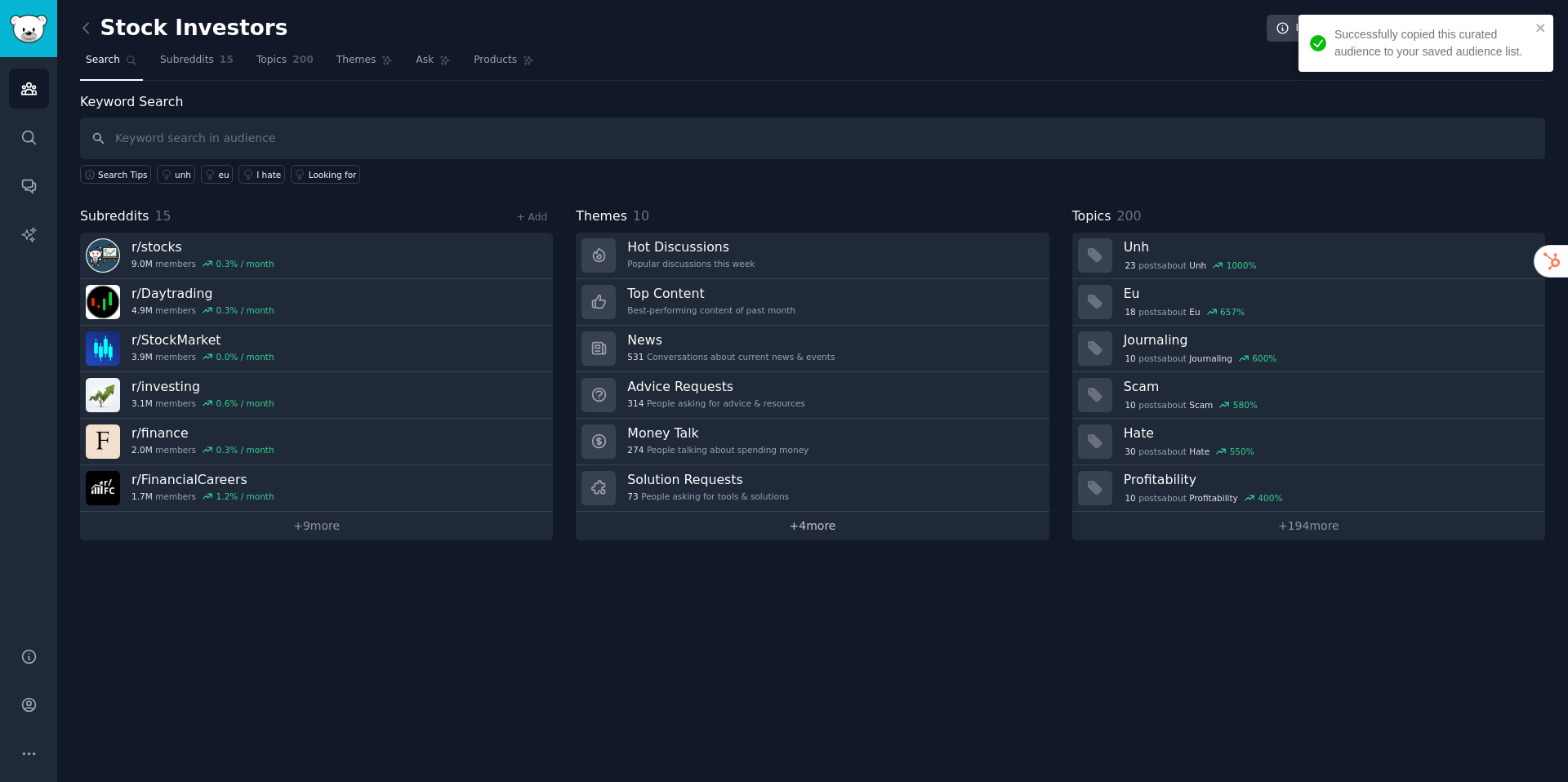
click at [741, 525] on link "+ 4 more" at bounding box center [812, 526] width 472 height 29
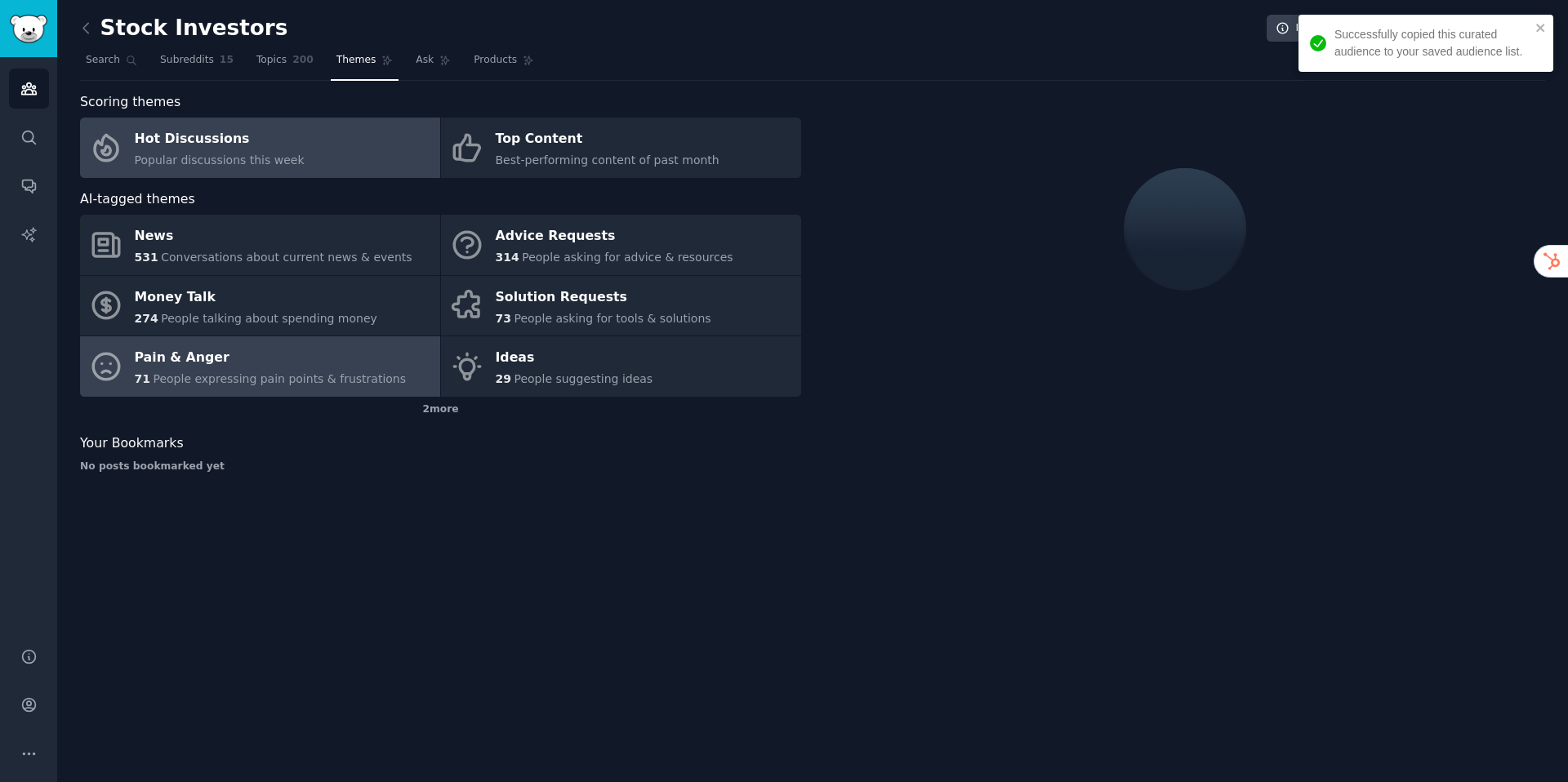
click at [287, 375] on span "People expressing pain points & frustrations" at bounding box center [279, 378] width 253 height 13
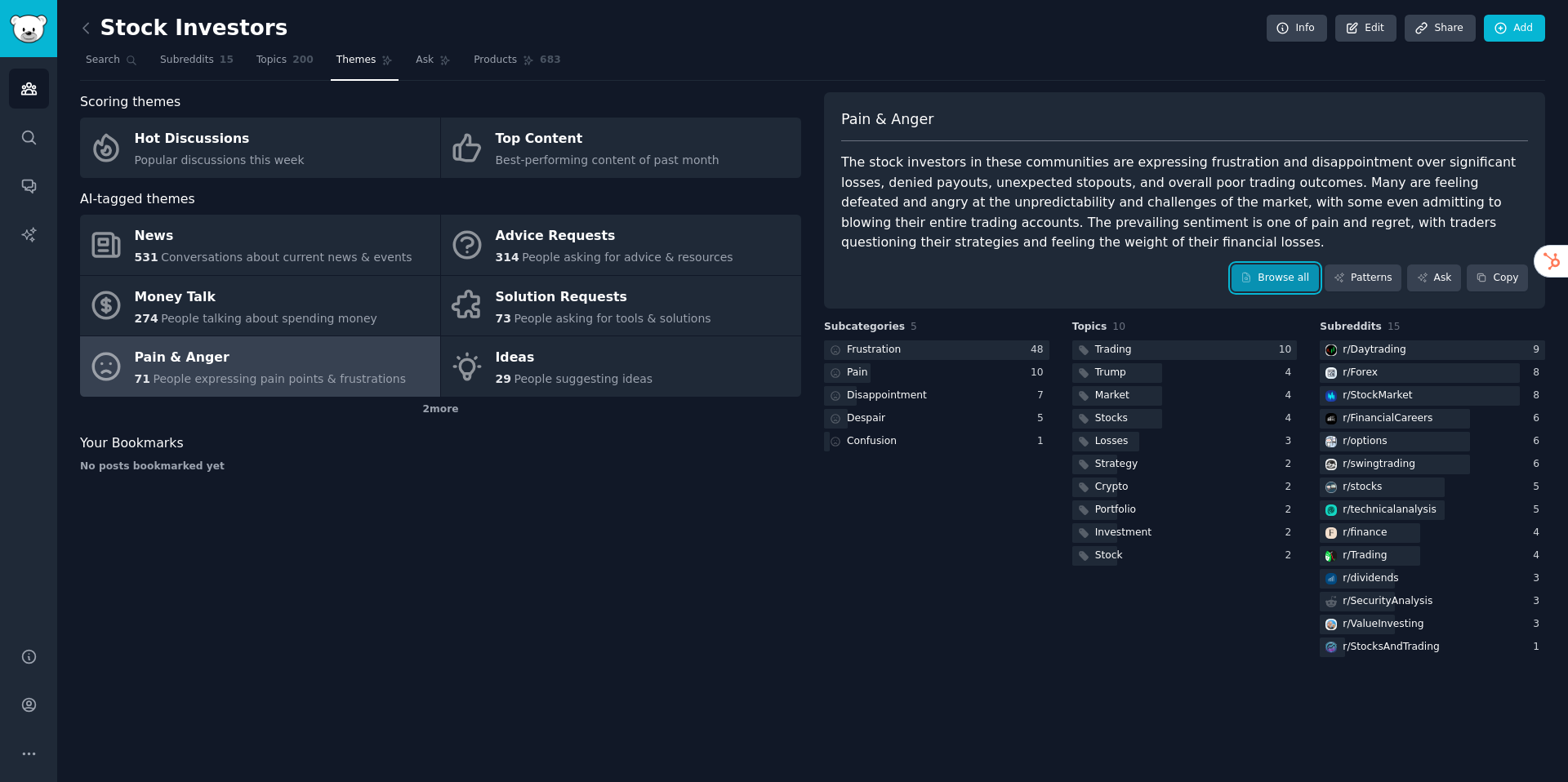
click at [1284, 273] on link "Browse all" at bounding box center [1274, 278] width 87 height 28
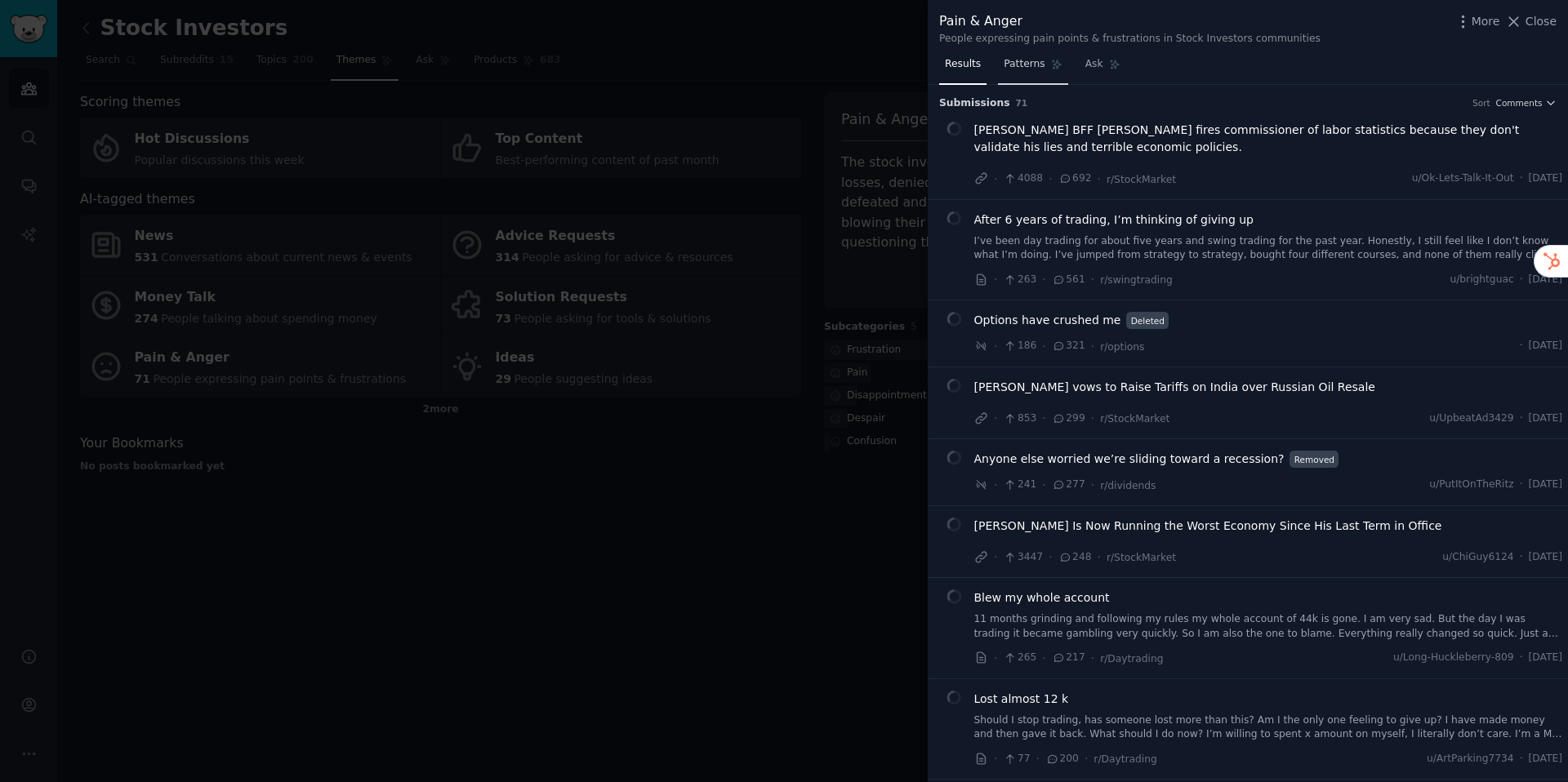
click at [1025, 54] on link "Patterns" at bounding box center [1032, 69] width 69 height 34
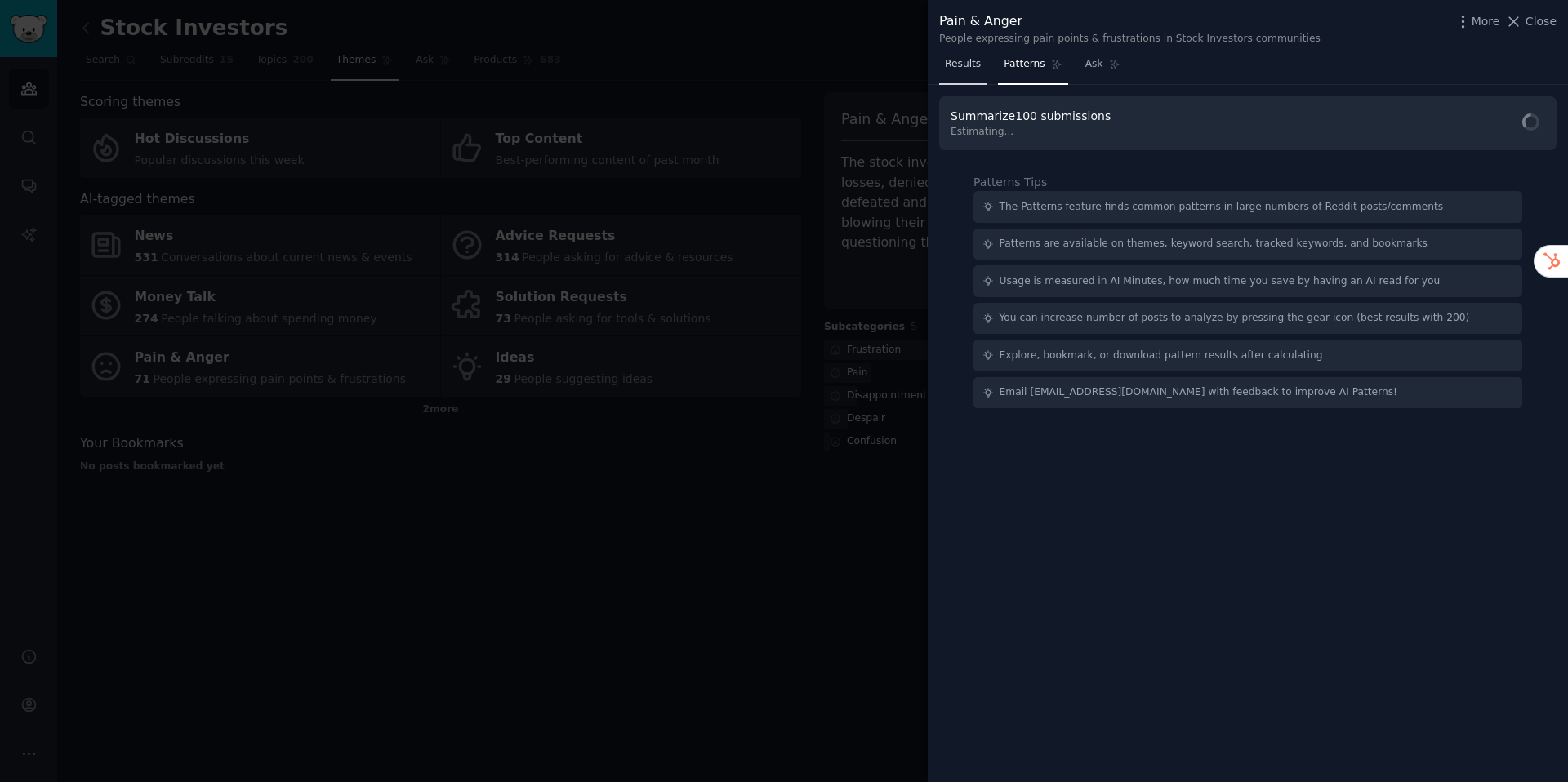
click at [968, 67] on span "Results" at bounding box center [963, 64] width 36 height 14
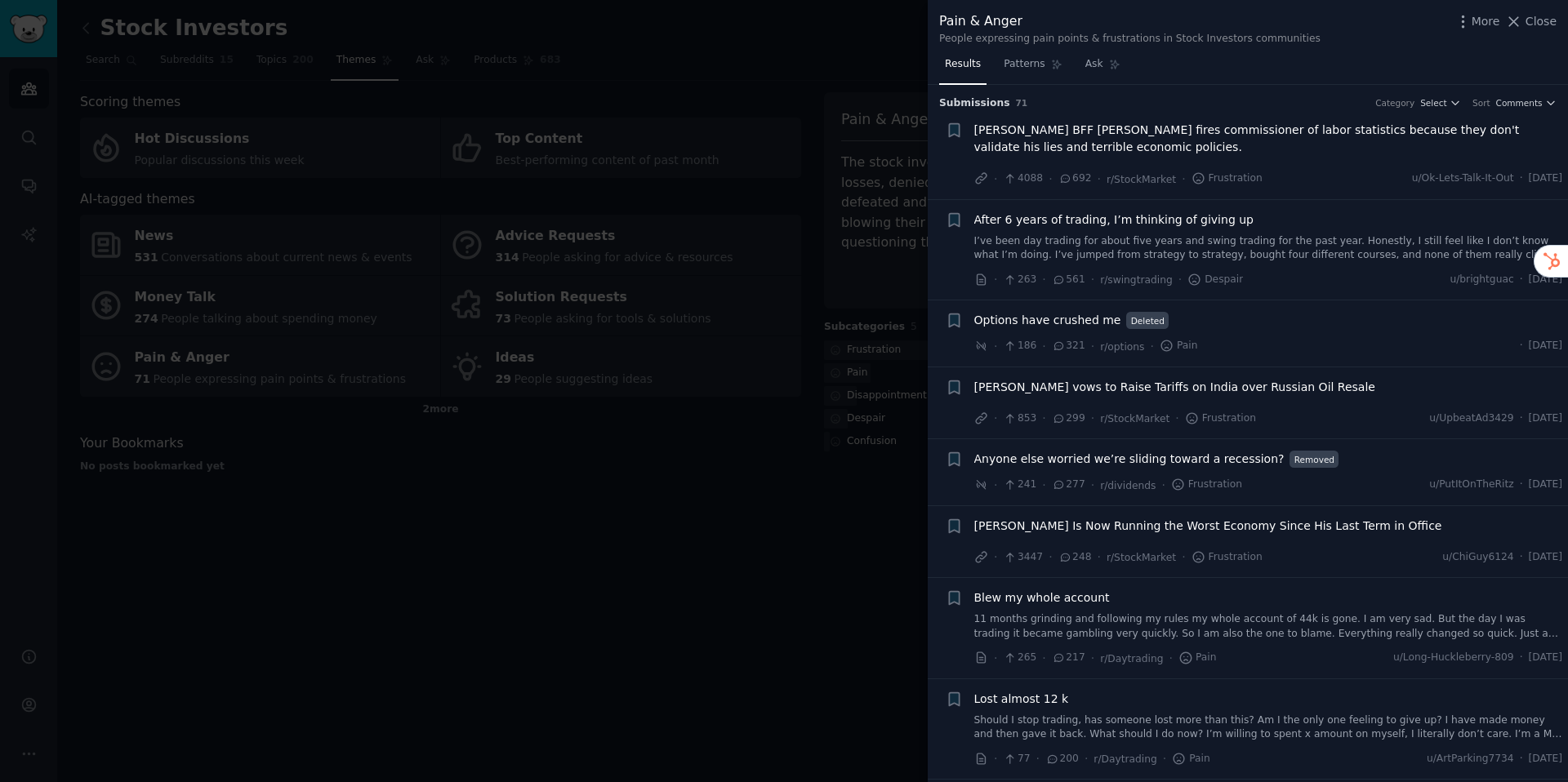
click at [611, 240] on div at bounding box center [784, 391] width 1568 height 782
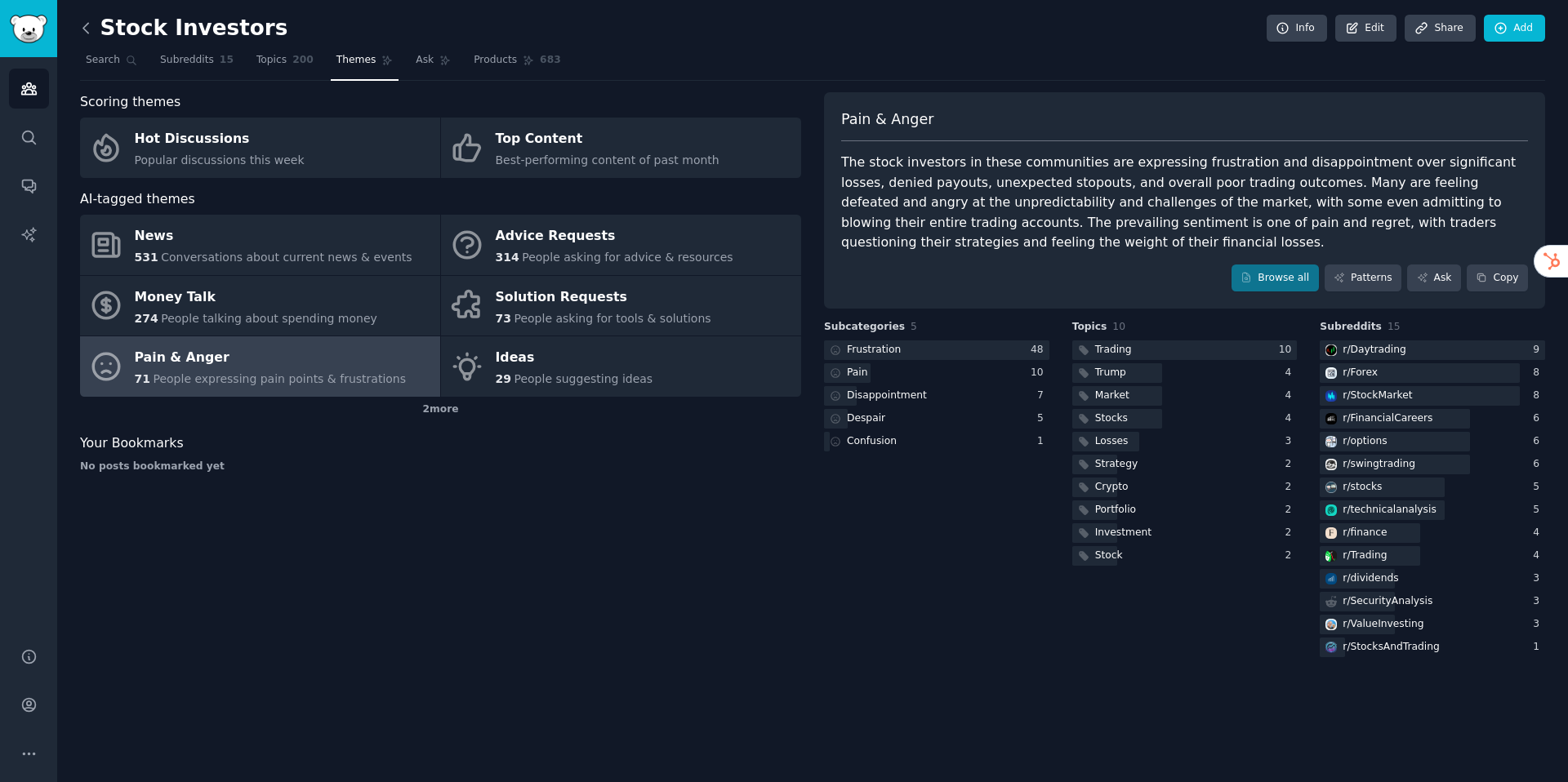
click at [80, 35] on icon at bounding box center [86, 28] width 17 height 17
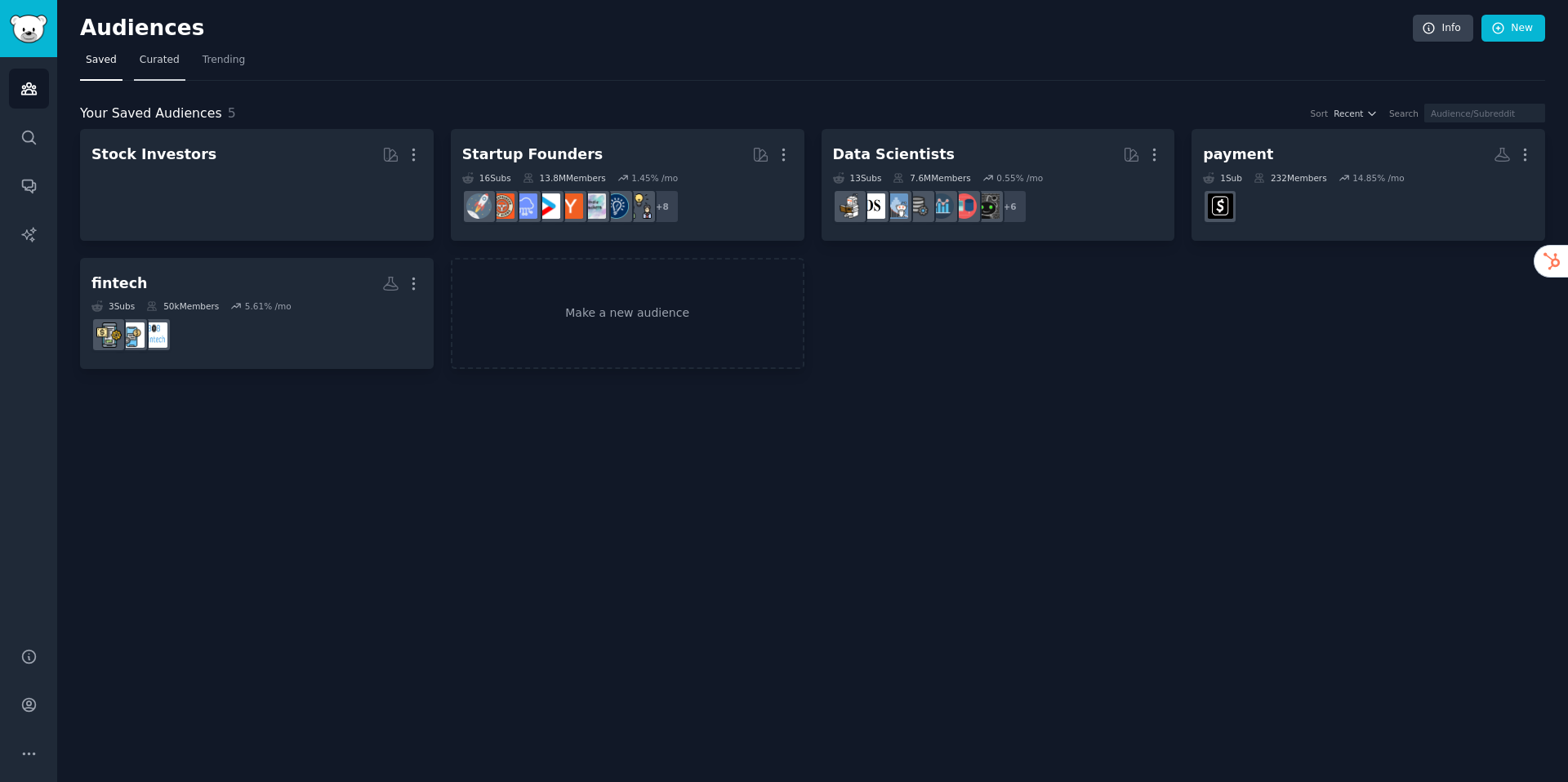
click at [149, 58] on span "Curated" at bounding box center [159, 60] width 40 height 14
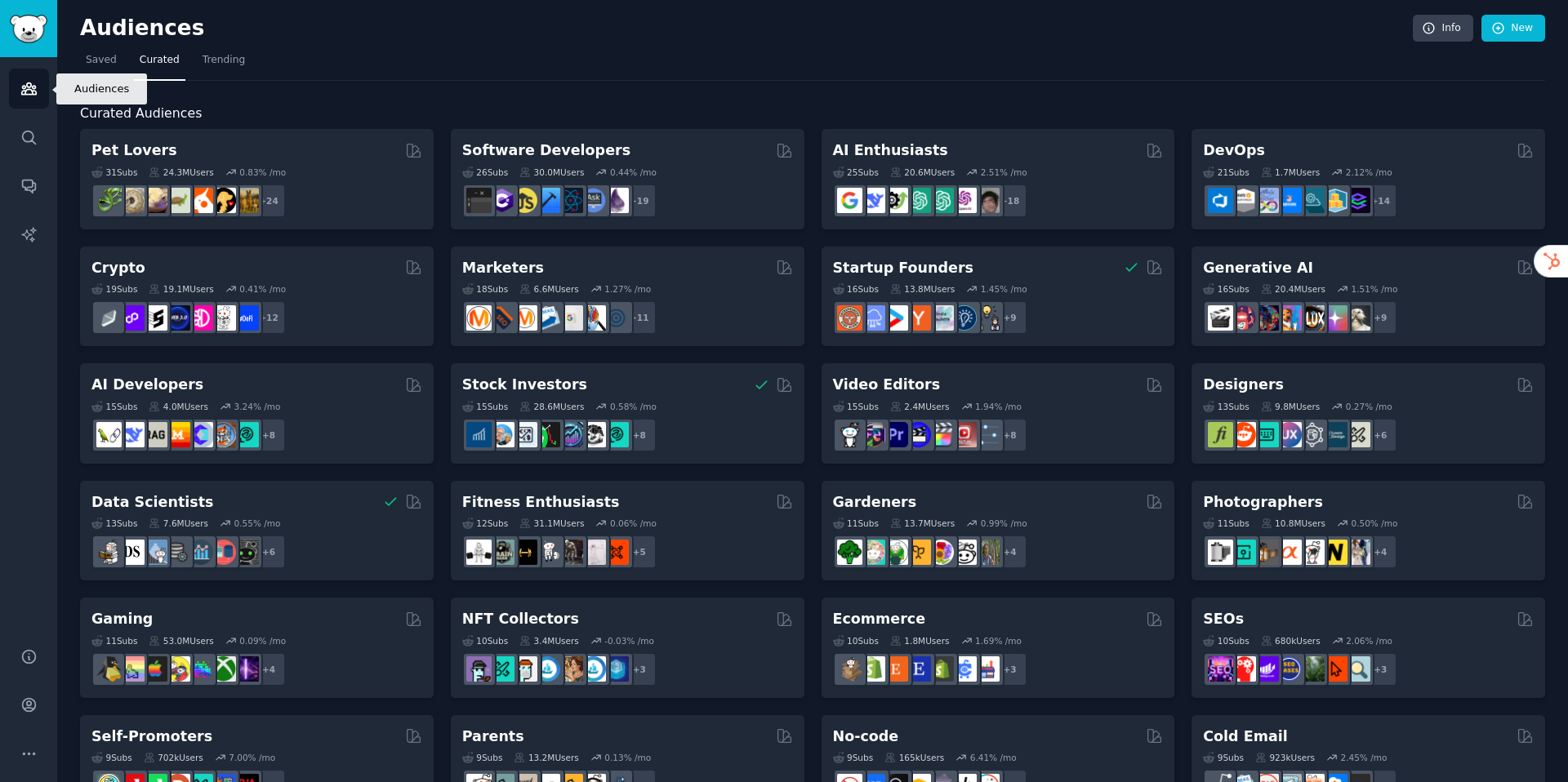
click at [27, 83] on icon "Sidebar" at bounding box center [28, 89] width 14 height 12
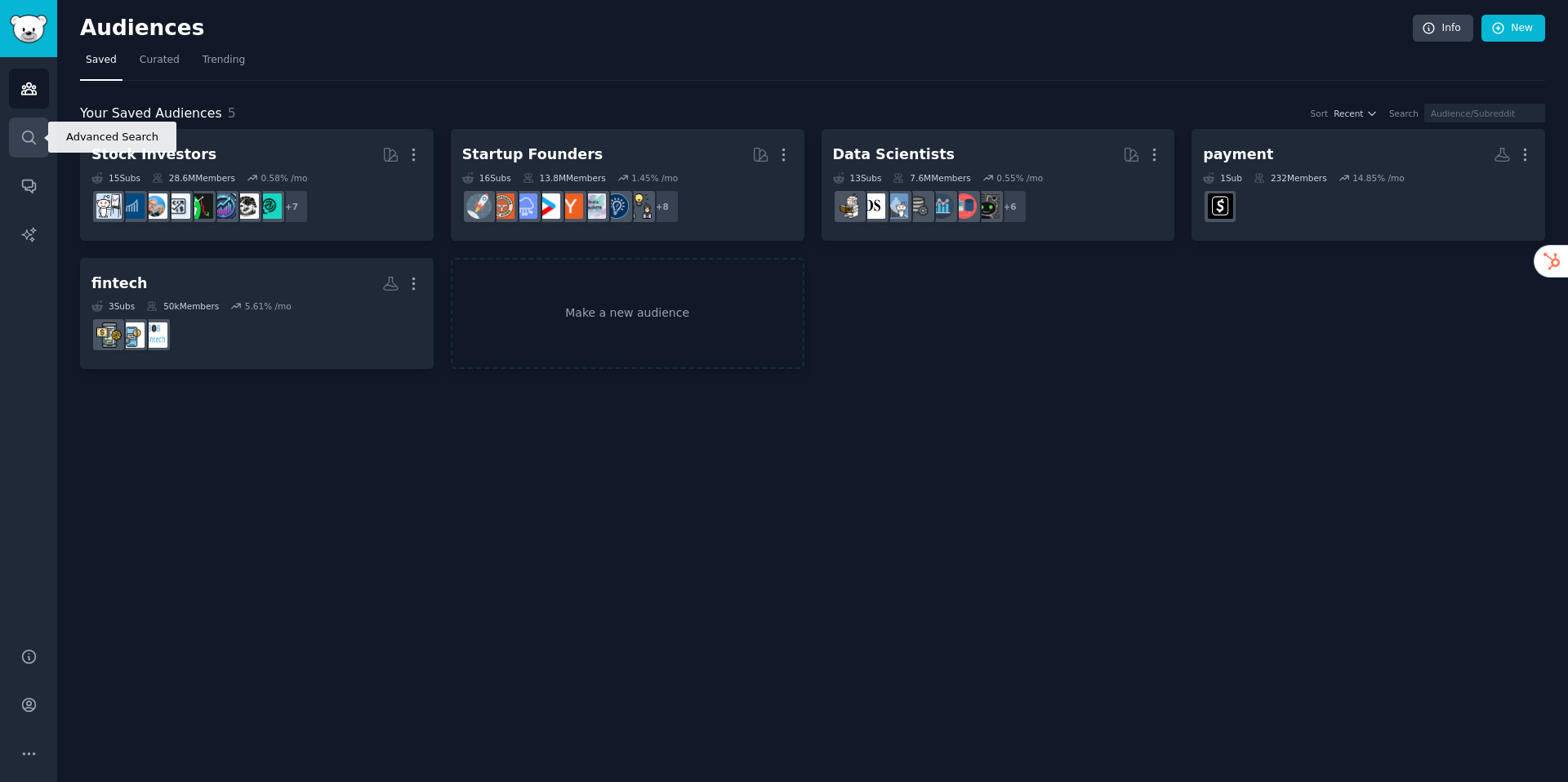
click at [14, 140] on link "Search" at bounding box center [29, 137] width 40 height 40
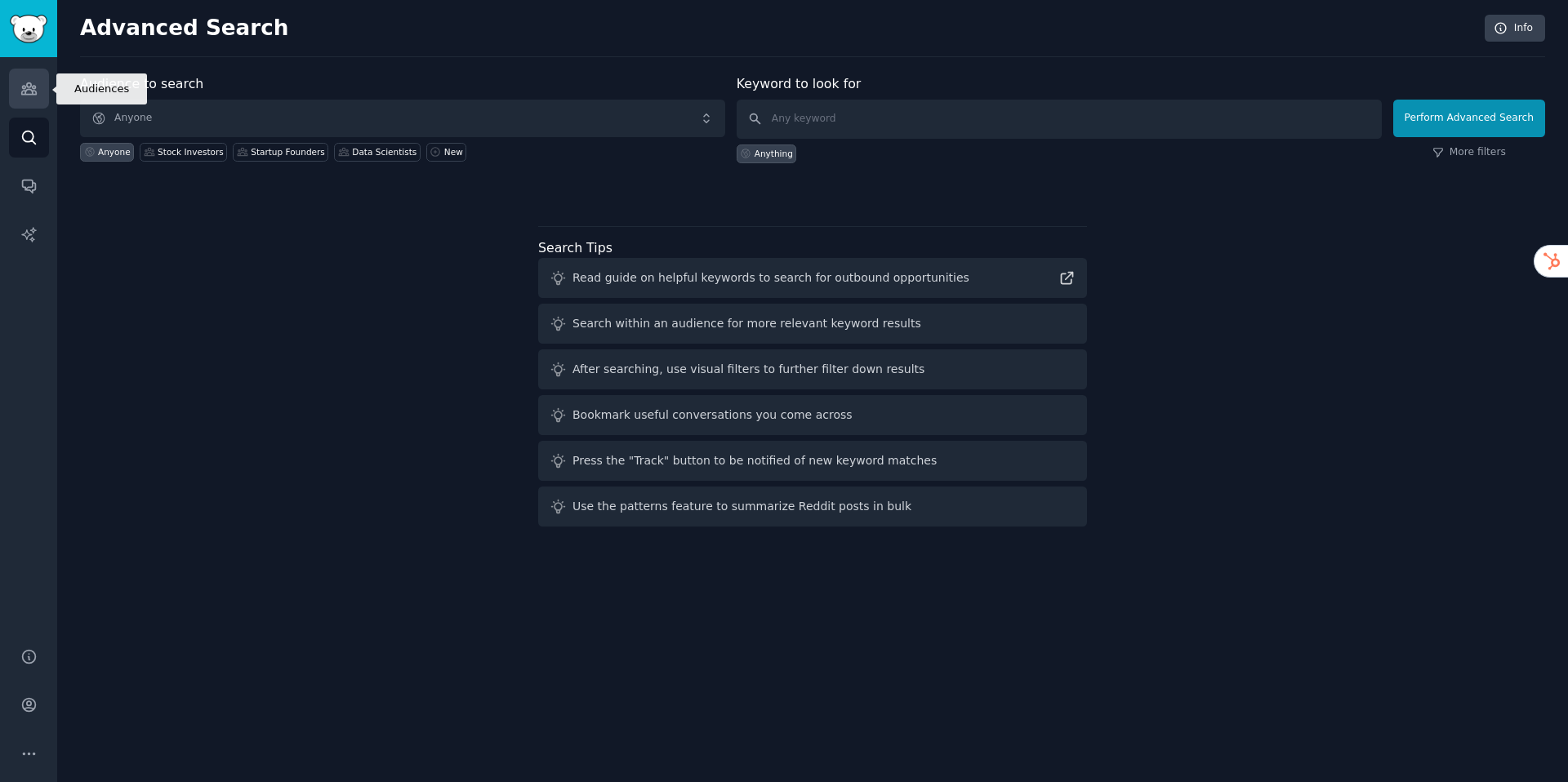
click at [24, 87] on icon "Sidebar" at bounding box center [29, 89] width 17 height 17
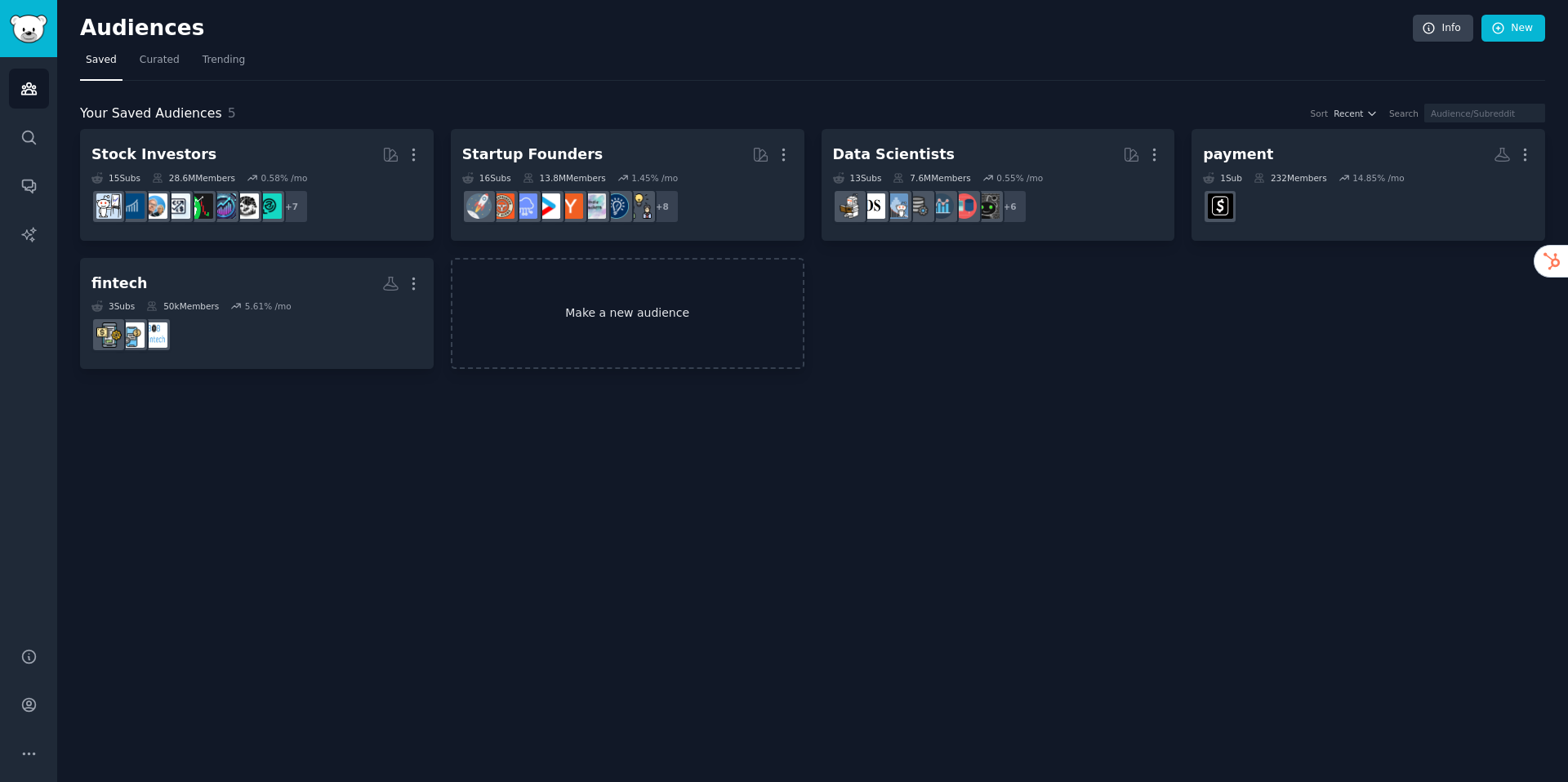
click at [561, 315] on link "Make a new audience" at bounding box center [627, 314] width 354 height 112
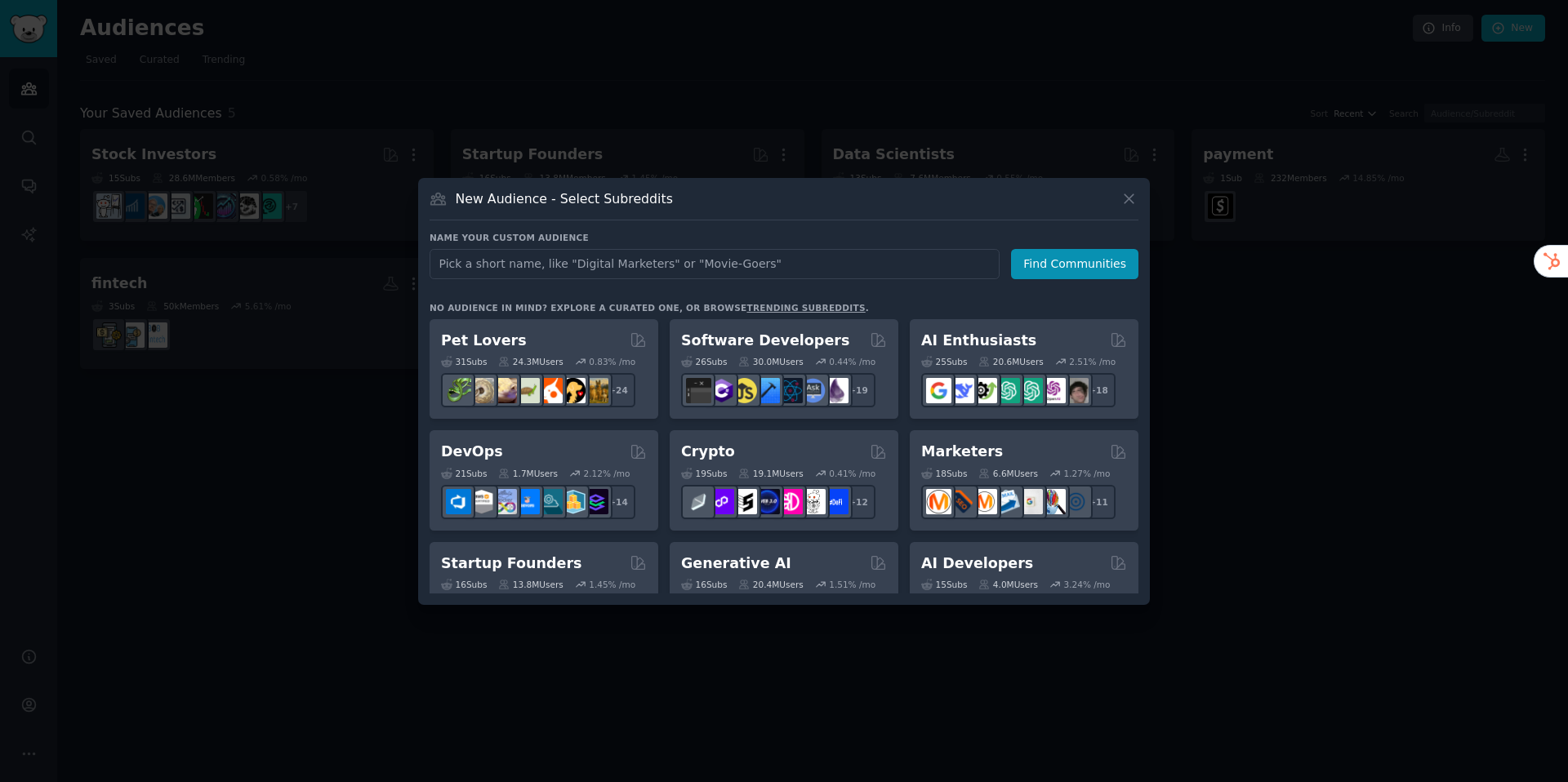
click at [317, 441] on div at bounding box center [784, 391] width 1568 height 782
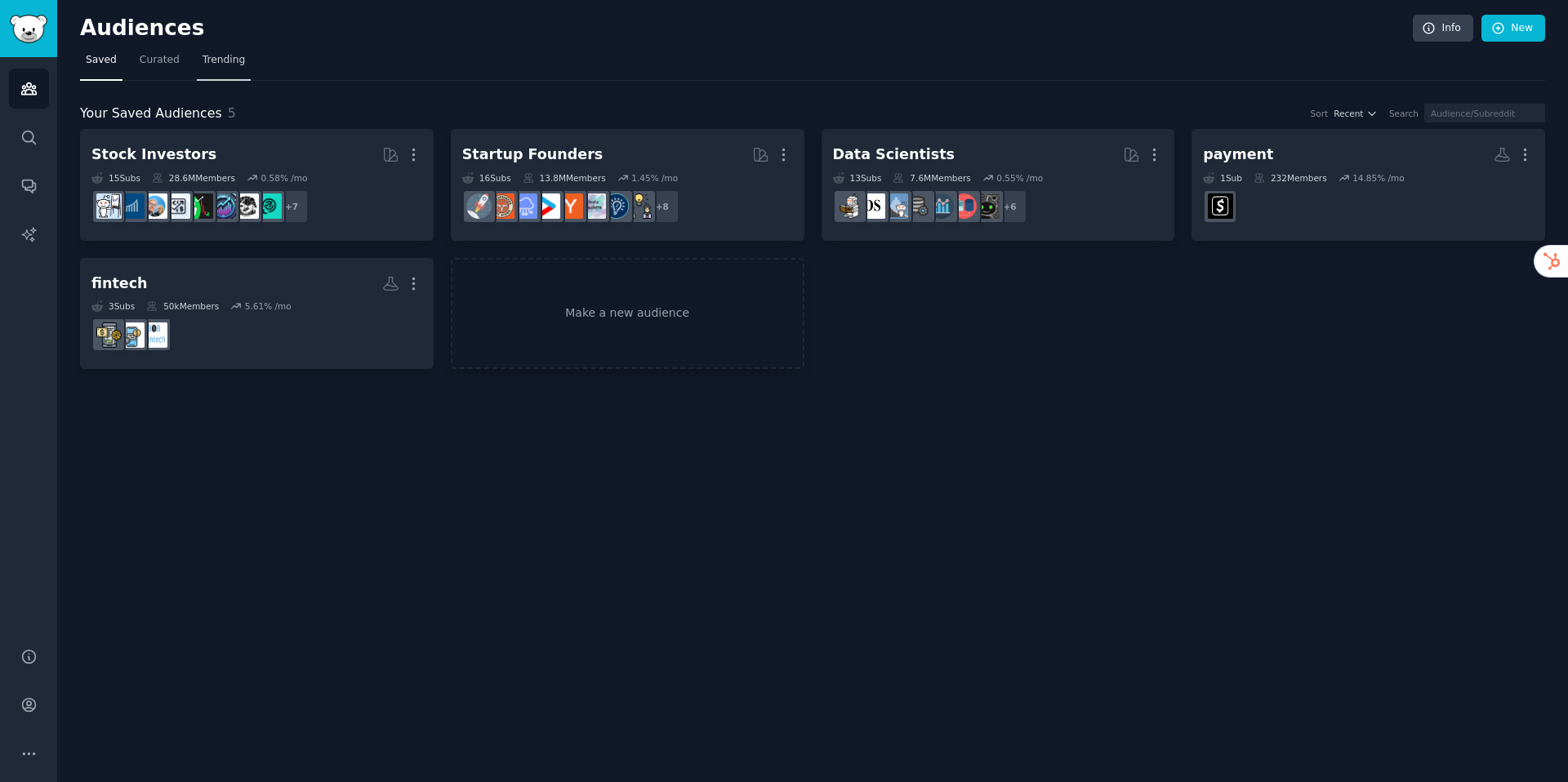
click at [223, 67] on span "Trending" at bounding box center [224, 60] width 42 height 14
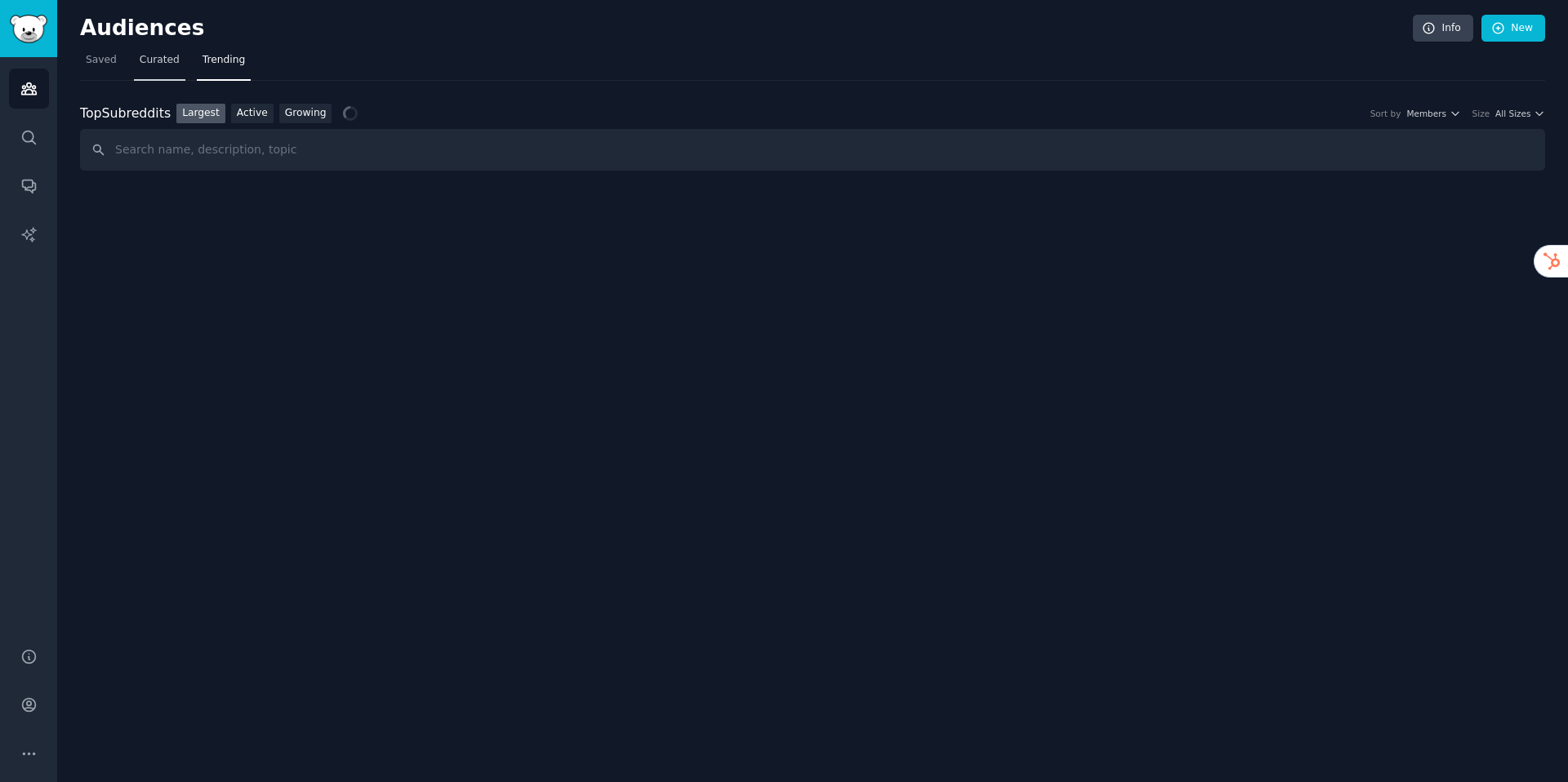
click at [168, 62] on span "Curated" at bounding box center [159, 60] width 40 height 14
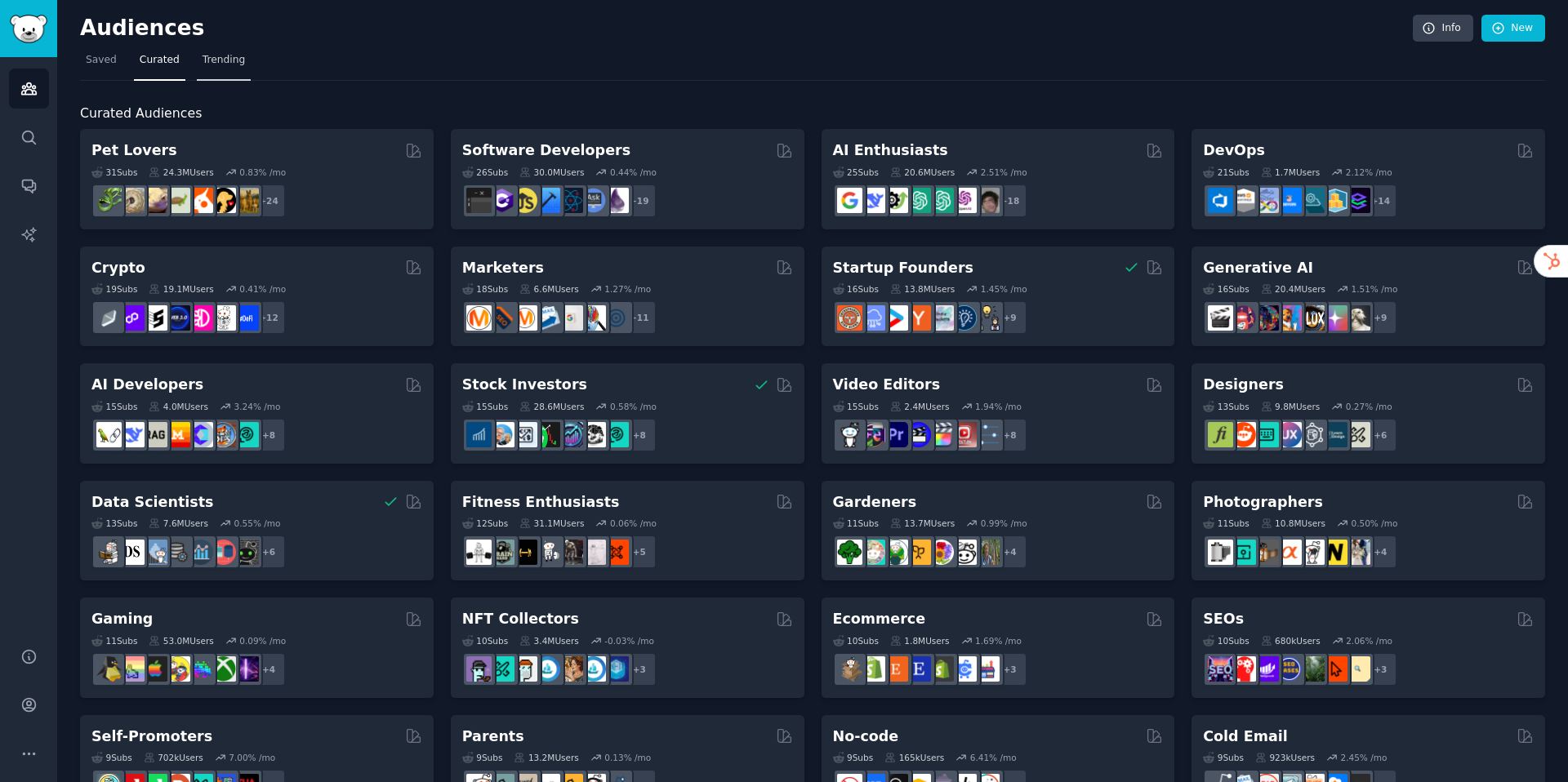
click at [225, 71] on link "Trending" at bounding box center [224, 64] width 54 height 34
